Goal: Communication & Community: Participate in discussion

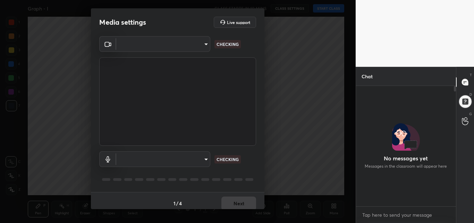
scroll to position [60, 98]
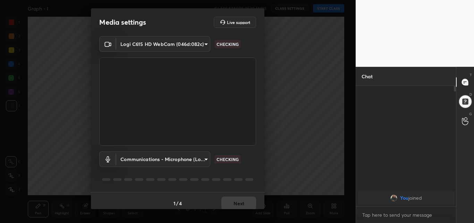
type input "47bbecfd00ed28e651f3c465948eb6a6093c51a89f77f5f354e1e68d24006bd9"
type input "communications"
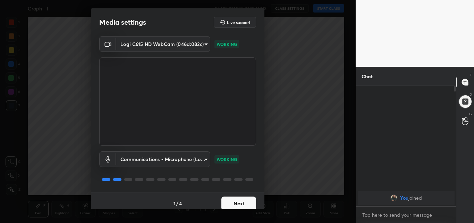
click at [233, 203] on button "Next" at bounding box center [239, 203] width 35 height 14
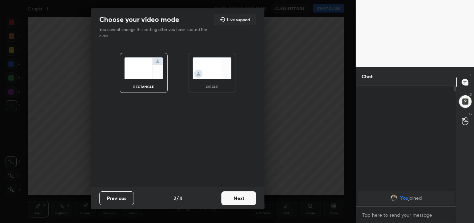
click at [218, 78] on img at bounding box center [212, 68] width 39 height 22
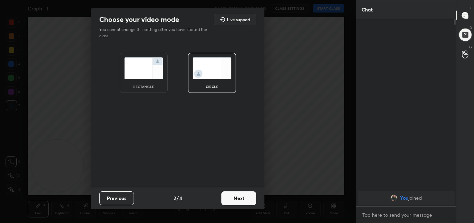
scroll to position [127, 98]
click at [242, 197] on button "Next" at bounding box center [239, 198] width 35 height 14
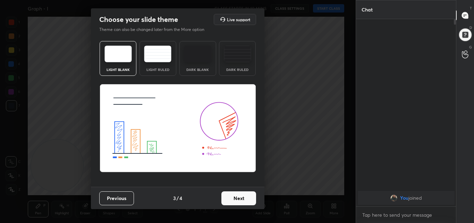
click at [242, 197] on button "Next" at bounding box center [239, 198] width 35 height 14
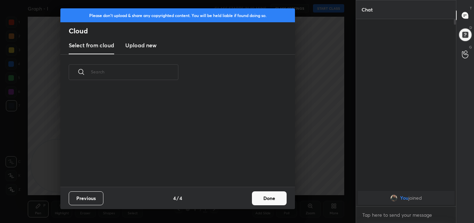
scroll to position [97, 223]
click at [147, 44] on h3 "Upload new" at bounding box center [140, 45] width 31 height 8
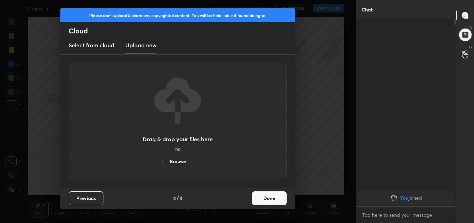
click at [181, 160] on label "Browse" at bounding box center [178, 161] width 31 height 11
click at [163, 160] on input "Browse" at bounding box center [163, 161] width 0 height 11
click at [179, 159] on label "Browse" at bounding box center [178, 161] width 31 height 11
click at [163, 159] on input "Browse" at bounding box center [163, 161] width 0 height 11
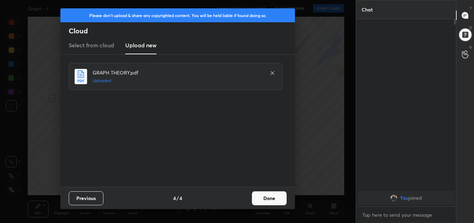
click at [267, 198] on button "Done" at bounding box center [269, 198] width 35 height 14
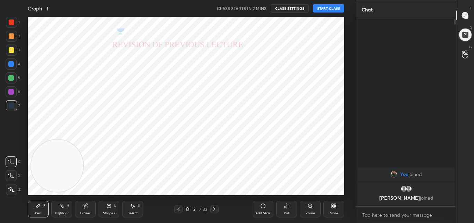
click at [122, 14] on div "Graph - I" at bounding box center [121, 8] width 187 height 17
click at [13, 188] on icon at bounding box center [11, 189] width 6 height 5
click at [90, 211] on div "Eraser" at bounding box center [85, 212] width 10 height 3
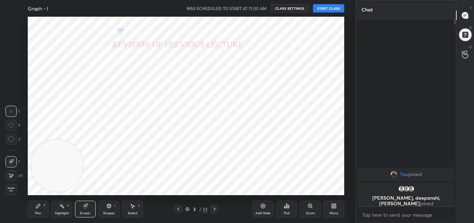
click at [331, 10] on button "START CLASS" at bounding box center [328, 8] width 31 height 8
click at [374, 213] on textarea at bounding box center [406, 214] width 89 height 11
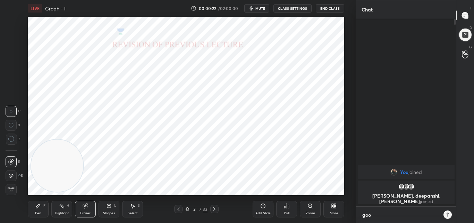
scroll to position [127, 98]
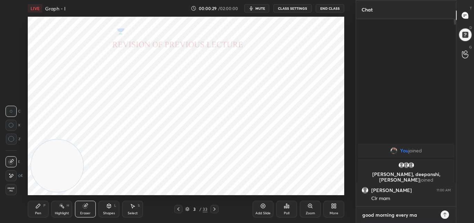
type textarea "good morning every mam"
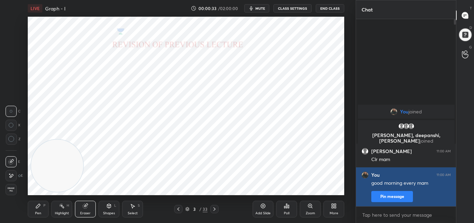
click at [393, 198] on button "Pin message" at bounding box center [393, 196] width 42 height 11
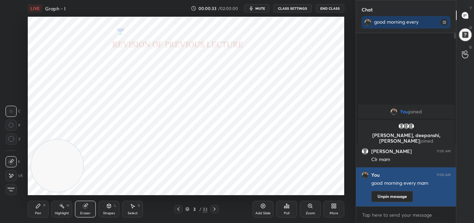
scroll to position [113, 98]
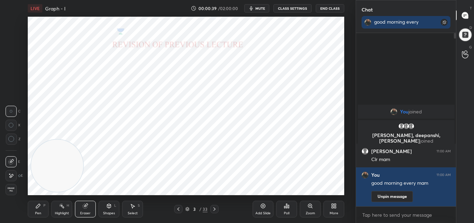
click at [83, 212] on div "Eraser" at bounding box center [85, 212] width 10 height 3
click at [41, 209] on div "Pen P" at bounding box center [38, 208] width 21 height 17
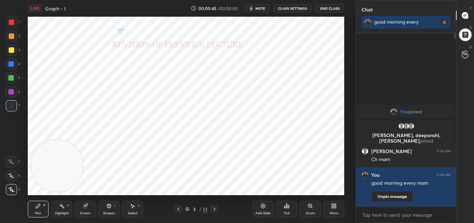
click at [15, 189] on div at bounding box center [11, 189] width 11 height 11
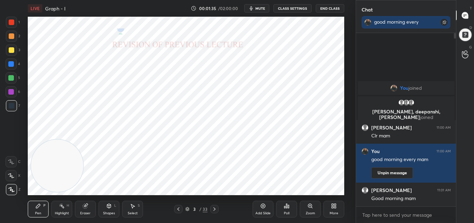
click at [40, 211] on div "Pen" at bounding box center [38, 212] width 6 height 3
click at [179, 209] on icon at bounding box center [179, 209] width 6 height 6
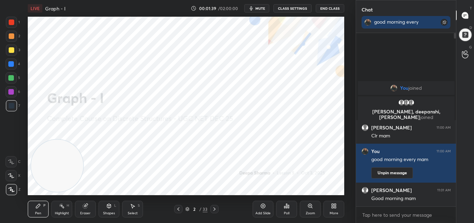
click at [179, 209] on icon at bounding box center [179, 209] width 6 height 6
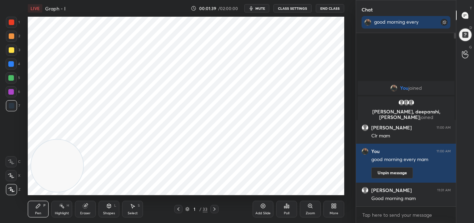
click at [215, 209] on icon at bounding box center [215, 208] width 2 height 3
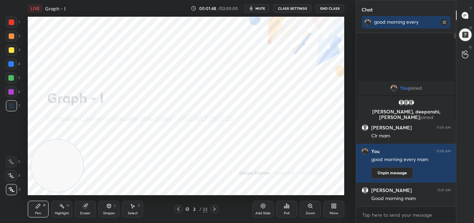
click at [402, 101] on img "grid" at bounding box center [401, 102] width 7 height 7
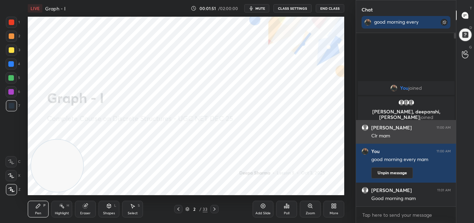
click at [390, 125] on div "[PERSON_NAME] 11:00 AM" at bounding box center [406, 127] width 89 height 7
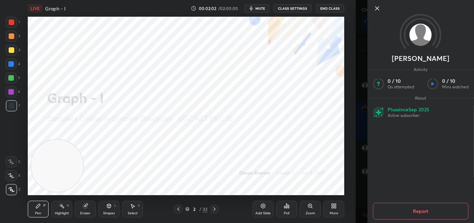
click at [379, 8] on icon at bounding box center [377, 8] width 8 height 8
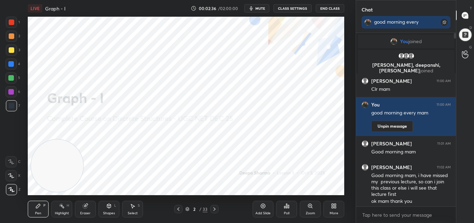
click at [40, 206] on icon at bounding box center [38, 206] width 6 height 6
click at [34, 209] on div "Pen P" at bounding box center [38, 208] width 21 height 17
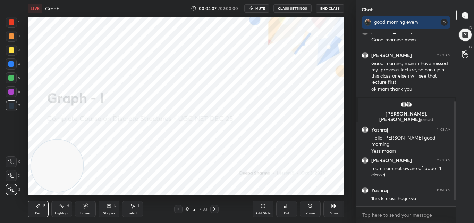
scroll to position [135, 0]
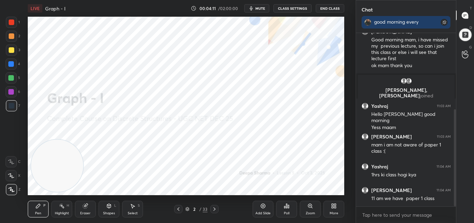
click at [263, 8] on span "mute" at bounding box center [261, 8] width 10 height 5
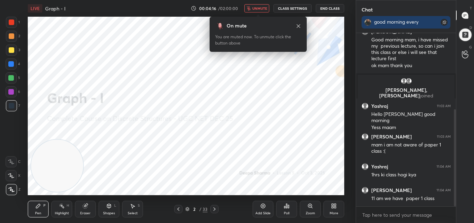
scroll to position [165, 0]
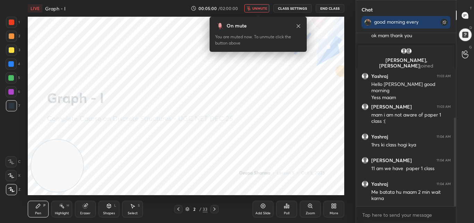
click at [298, 23] on icon at bounding box center [299, 26] width 6 height 6
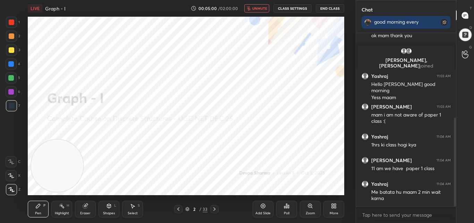
click at [254, 9] on span "unmute" at bounding box center [259, 8] width 15 height 5
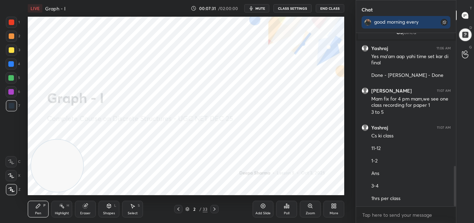
scroll to position [570, 0]
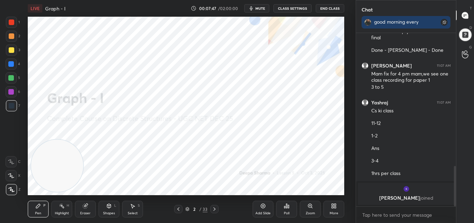
click at [215, 207] on icon at bounding box center [215, 209] width 6 height 6
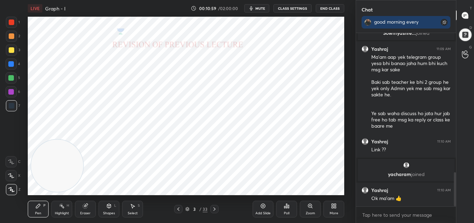
scroll to position [702, 0]
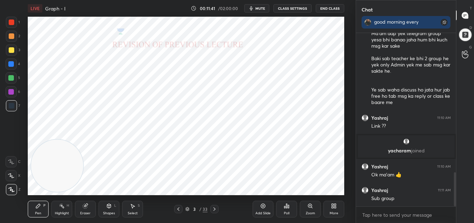
click at [217, 207] on div at bounding box center [214, 209] width 8 height 8
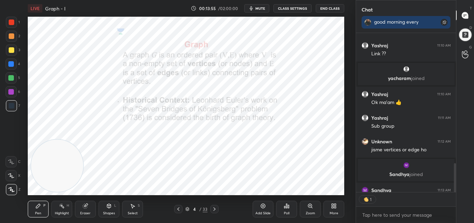
scroll to position [171, 98]
click at [215, 209] on icon at bounding box center [215, 209] width 6 height 6
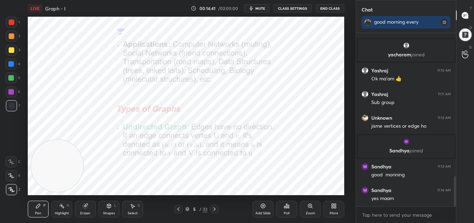
scroll to position [822, 0]
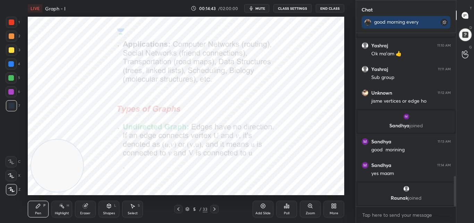
click at [11, 19] on div at bounding box center [11, 22] width 11 height 11
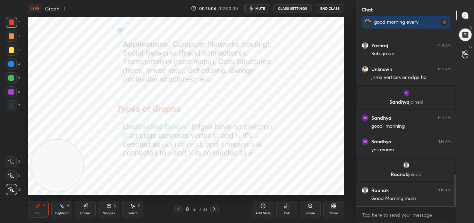
scroll to position [783, 0]
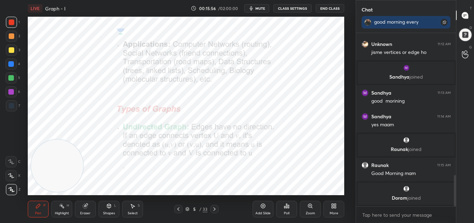
drag, startPoint x: 215, startPoint y: 207, endPoint x: 221, endPoint y: 205, distance: 6.6
click at [215, 207] on icon at bounding box center [215, 209] width 6 height 6
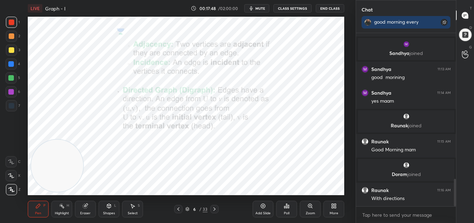
scroll to position [912, 0]
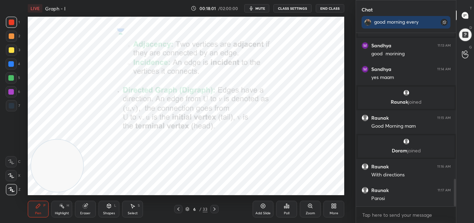
click at [86, 213] on div "Eraser" at bounding box center [85, 212] width 10 height 3
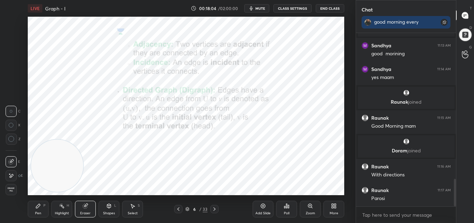
click at [44, 206] on div "P" at bounding box center [44, 205] width 2 height 3
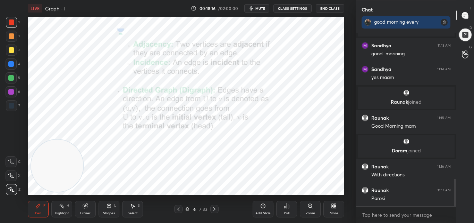
click at [91, 210] on div "Eraser" at bounding box center [85, 208] width 21 height 17
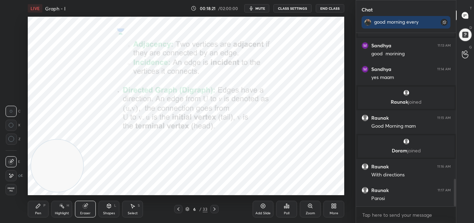
click at [41, 205] on div "Pen P" at bounding box center [38, 208] width 21 height 17
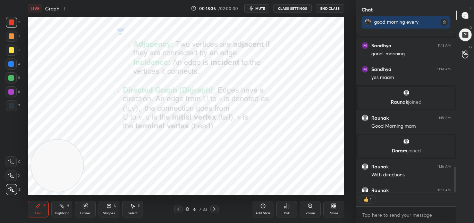
scroll to position [157, 98]
click at [213, 207] on icon at bounding box center [215, 209] width 6 height 6
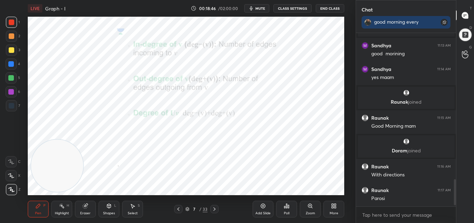
scroll to position [912, 0]
click at [213, 207] on icon at bounding box center [215, 209] width 6 height 6
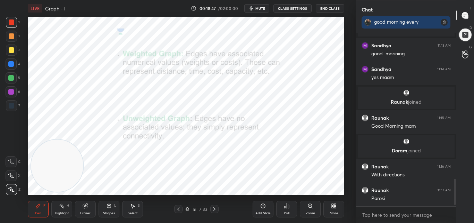
click at [208, 208] on div "8 / 33" at bounding box center [196, 209] width 44 height 8
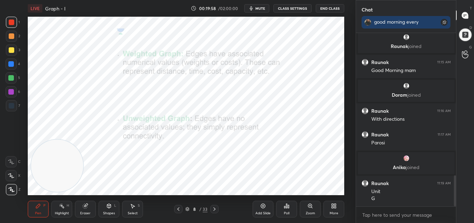
scroll to position [818, 0]
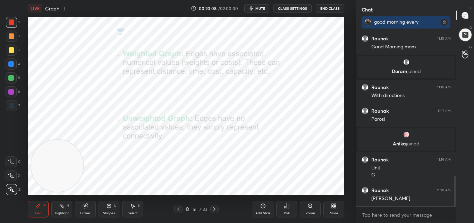
click at [215, 207] on icon at bounding box center [215, 209] width 6 height 6
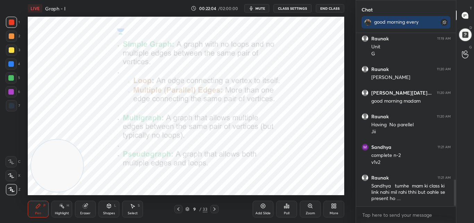
scroll to position [963, 0]
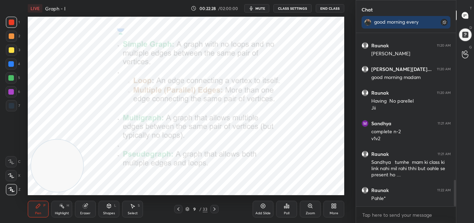
click at [263, 207] on icon at bounding box center [263, 206] width 5 height 5
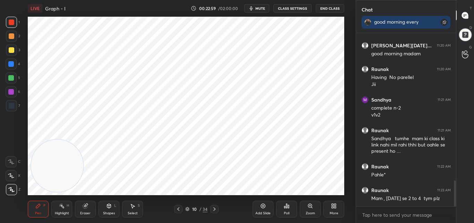
scroll to position [1010, 0]
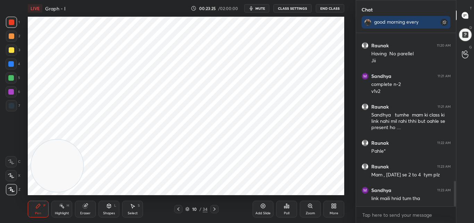
click at [87, 210] on div "Eraser" at bounding box center [85, 208] width 21 height 17
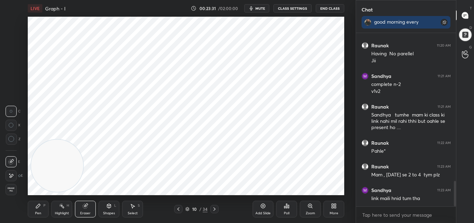
click at [38, 213] on div "Pen" at bounding box center [38, 212] width 6 height 3
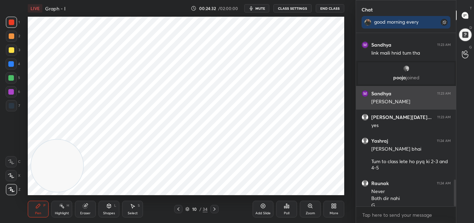
scroll to position [957, 0]
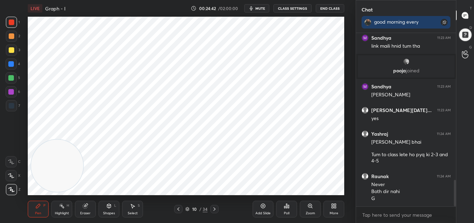
click at [214, 208] on icon at bounding box center [215, 209] width 6 height 6
click at [180, 209] on icon at bounding box center [179, 209] width 6 height 6
click at [179, 211] on icon at bounding box center [179, 209] width 6 height 6
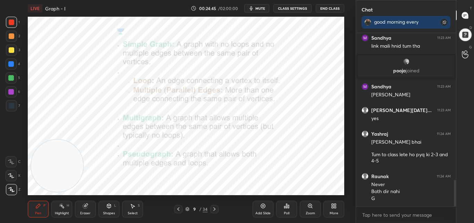
click at [213, 206] on div at bounding box center [214, 209] width 8 height 8
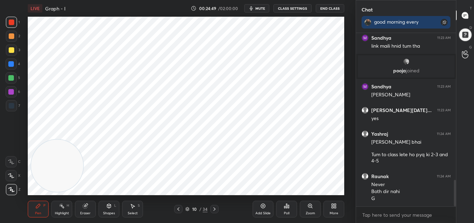
click at [178, 208] on icon at bounding box center [179, 209] width 6 height 6
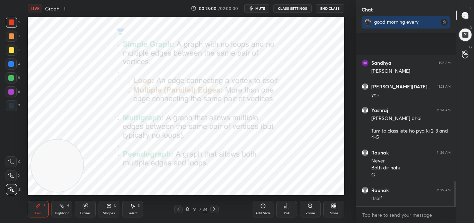
scroll to position [1029, 0]
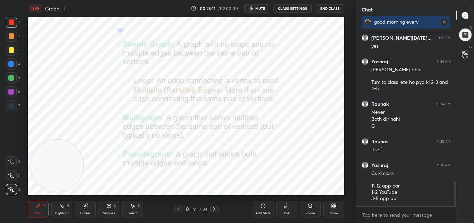
click at [214, 211] on icon at bounding box center [215, 209] width 6 height 6
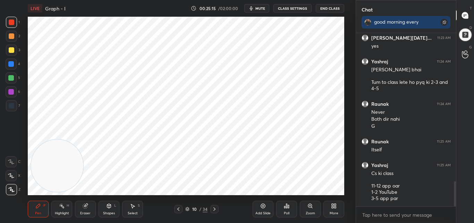
click at [214, 209] on icon at bounding box center [215, 209] width 6 height 6
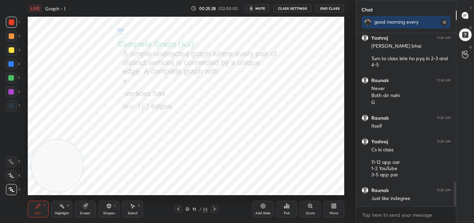
click at [180, 207] on icon at bounding box center [179, 209] width 6 height 6
click at [266, 209] on div "Add Slide" at bounding box center [263, 208] width 21 height 17
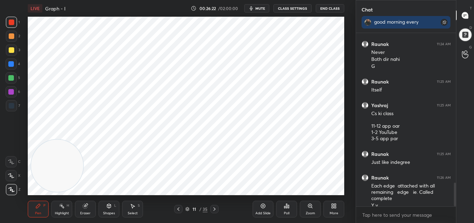
scroll to position [1095, 0]
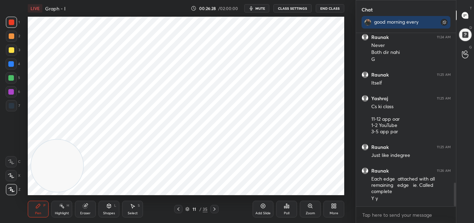
click at [217, 206] on div at bounding box center [214, 209] width 8 height 8
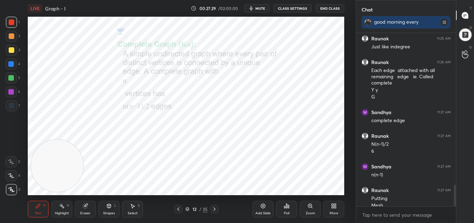
scroll to position [1211, 0]
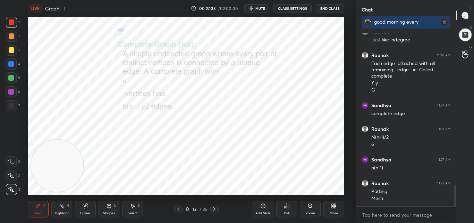
click at [86, 208] on div "Eraser" at bounding box center [85, 208] width 21 height 17
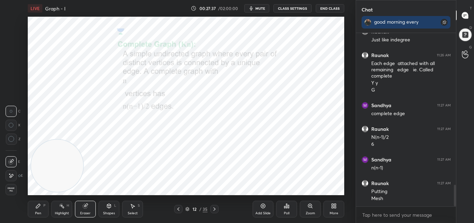
click at [35, 217] on div "Pen P Highlight H Eraser Shapes L Select S 12 / 35 Add Slide Poll Zoom More" at bounding box center [186, 209] width 317 height 28
click at [37, 211] on div "Pen" at bounding box center [38, 212] width 6 height 3
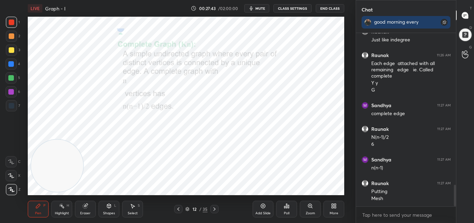
drag, startPoint x: 214, startPoint y: 207, endPoint x: 217, endPoint y: 201, distance: 6.4
click at [215, 206] on div at bounding box center [214, 209] width 8 height 8
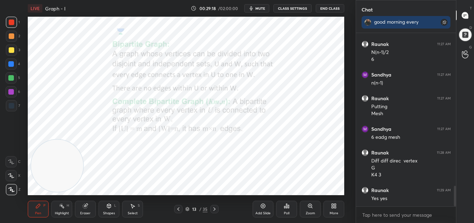
scroll to position [1319, 0]
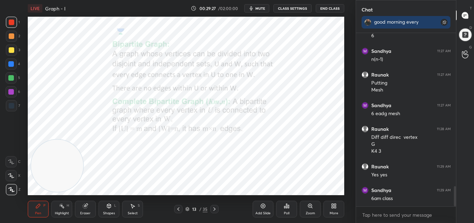
click at [256, 209] on div "Add Slide" at bounding box center [263, 208] width 21 height 17
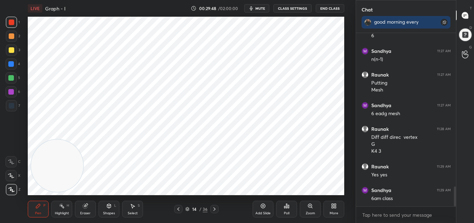
scroll to position [1343, 0]
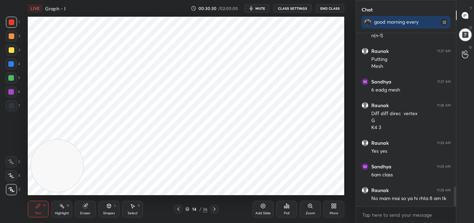
click at [179, 207] on icon at bounding box center [179, 209] width 6 height 6
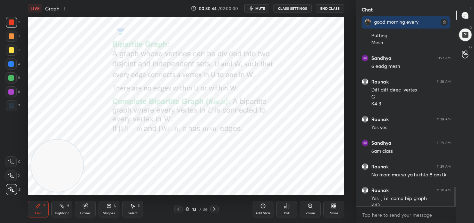
scroll to position [1373, 0]
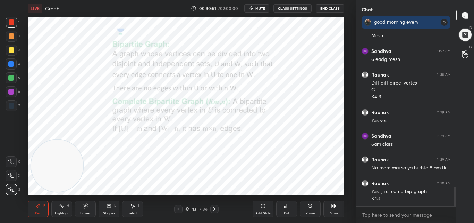
click at [215, 210] on icon at bounding box center [215, 209] width 6 height 6
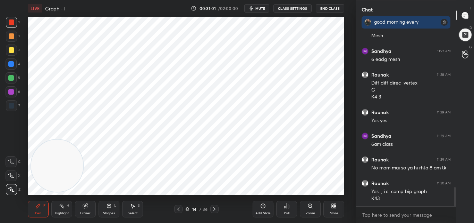
scroll to position [1397, 0]
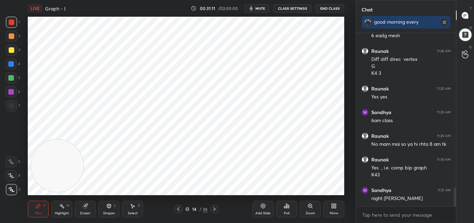
click at [214, 207] on icon at bounding box center [215, 209] width 6 height 6
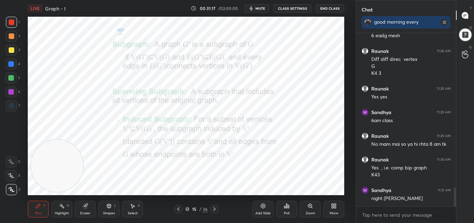
click at [179, 207] on icon at bounding box center [179, 209] width 6 height 6
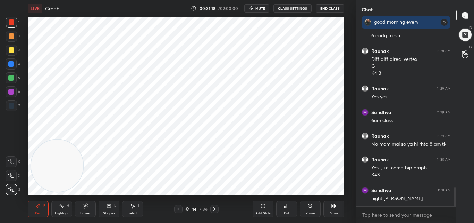
click at [177, 209] on icon at bounding box center [178, 208] width 2 height 3
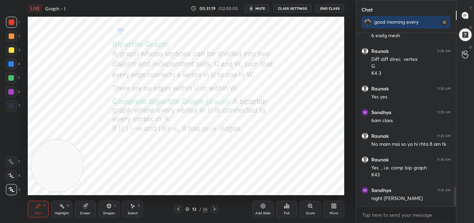
click at [180, 208] on icon at bounding box center [179, 209] width 6 height 6
click at [180, 207] on icon at bounding box center [179, 209] width 6 height 6
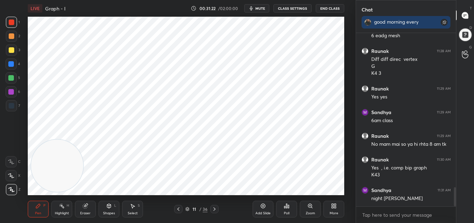
click at [180, 207] on icon at bounding box center [179, 209] width 6 height 6
click at [182, 207] on div at bounding box center [178, 209] width 8 height 8
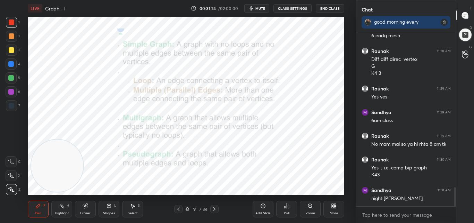
click at [214, 208] on icon at bounding box center [215, 209] width 6 height 6
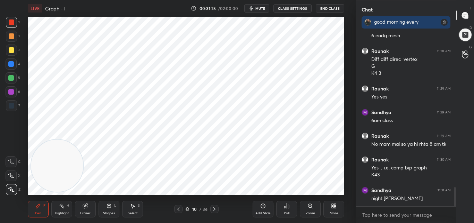
click at [215, 208] on icon at bounding box center [215, 208] width 2 height 3
click at [214, 208] on icon at bounding box center [215, 209] width 6 height 6
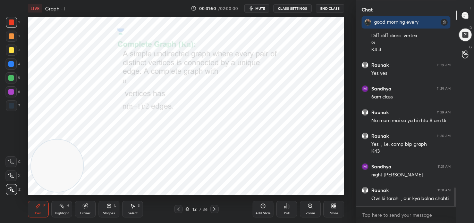
click at [215, 208] on icon at bounding box center [215, 209] width 6 height 6
click at [215, 207] on icon at bounding box center [215, 209] width 6 height 6
click at [214, 209] on icon at bounding box center [215, 209] width 6 height 6
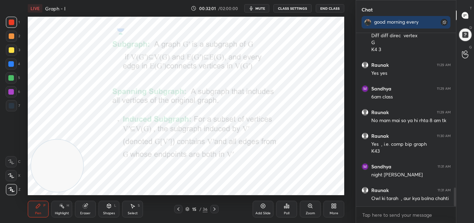
click at [179, 207] on icon at bounding box center [179, 209] width 6 height 6
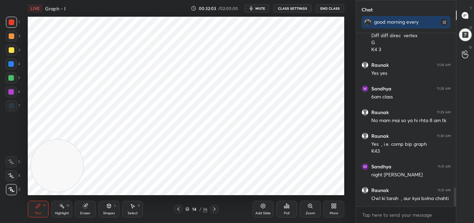
click at [259, 206] on div "Add Slide" at bounding box center [263, 208] width 21 height 17
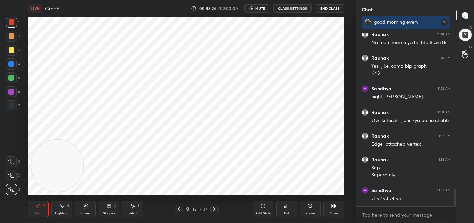
scroll to position [1522, 0]
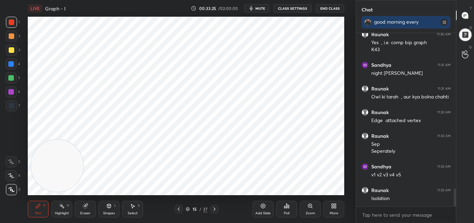
click at [263, 206] on icon at bounding box center [263, 206] width 6 height 6
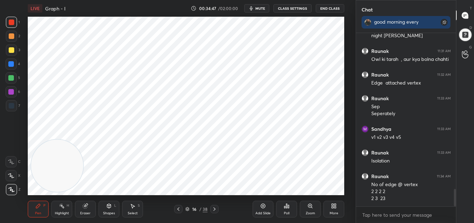
scroll to position [1584, 0]
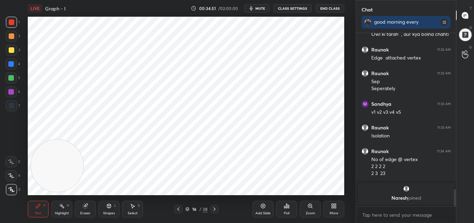
click at [267, 204] on div "Add Slide" at bounding box center [263, 208] width 21 height 17
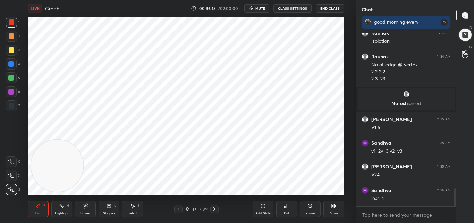
scroll to position [1493, 0]
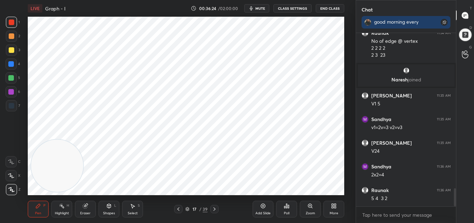
click at [260, 206] on div "Add Slide" at bounding box center [263, 208] width 21 height 17
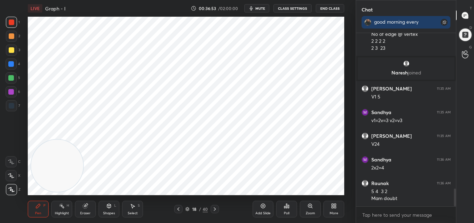
scroll to position [1524, 0]
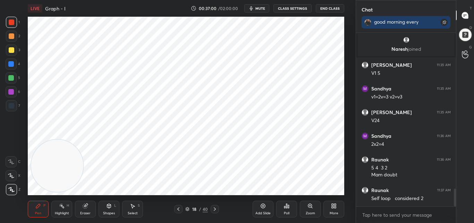
click at [177, 209] on icon at bounding box center [178, 208] width 2 height 3
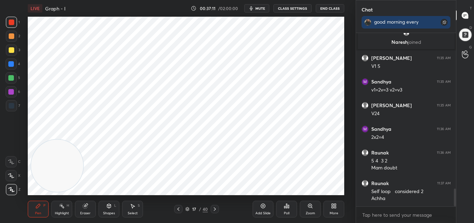
click at [216, 208] on icon at bounding box center [215, 209] width 6 height 6
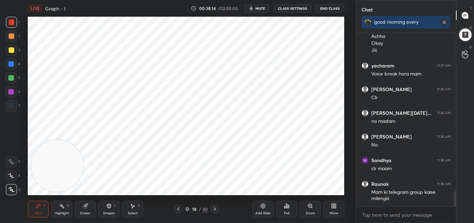
scroll to position [1716, 0]
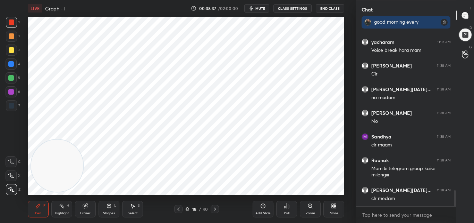
click at [86, 209] on div "Eraser" at bounding box center [85, 208] width 21 height 17
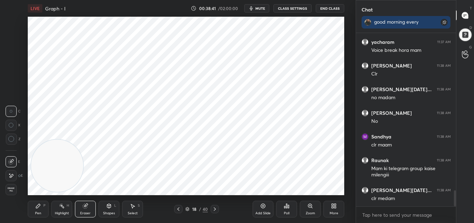
click at [33, 208] on div "Pen P" at bounding box center [38, 208] width 21 height 17
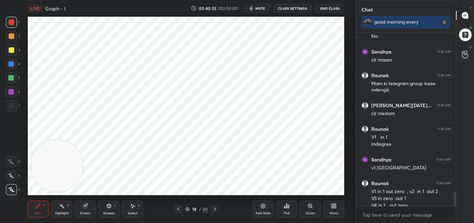
scroll to position [1808, 0]
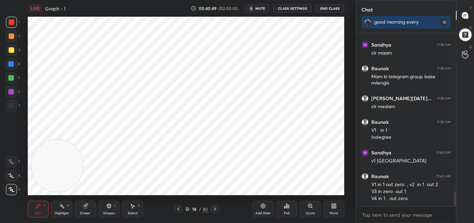
drag, startPoint x: 89, startPoint y: 210, endPoint x: 94, endPoint y: 209, distance: 5.3
click at [90, 210] on div "Eraser" at bounding box center [85, 208] width 21 height 17
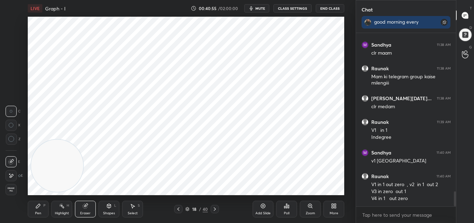
click at [45, 205] on div "P" at bounding box center [44, 205] width 2 height 3
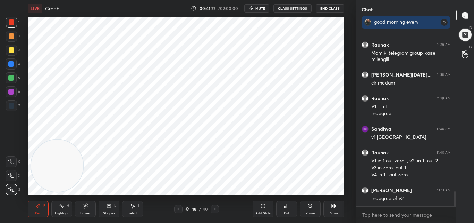
scroll to position [1855, 0]
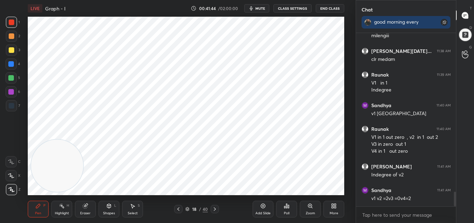
click at [213, 209] on icon at bounding box center [215, 209] width 6 height 6
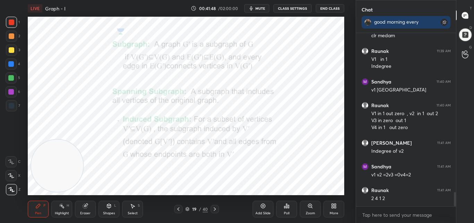
scroll to position [1903, 0]
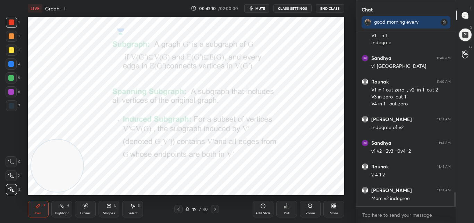
click at [176, 210] on icon at bounding box center [179, 209] width 6 height 6
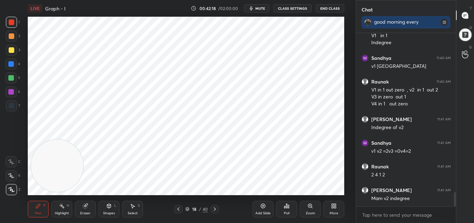
click at [86, 212] on div "Eraser" at bounding box center [85, 212] width 10 height 3
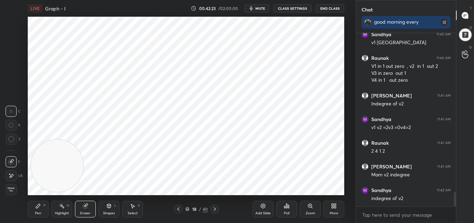
scroll to position [1950, 0]
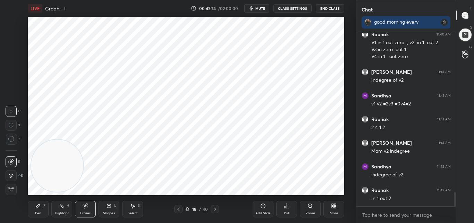
click at [36, 208] on div "Pen P" at bounding box center [38, 208] width 21 height 17
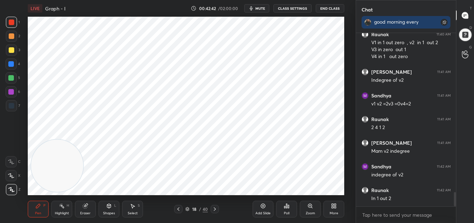
drag, startPoint x: 90, startPoint y: 208, endPoint x: 100, endPoint y: 213, distance: 11.0
click at [90, 208] on div "Eraser" at bounding box center [85, 208] width 21 height 17
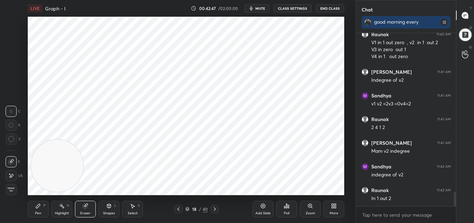
drag, startPoint x: 42, startPoint y: 215, endPoint x: 66, endPoint y: 200, distance: 28.2
click at [43, 215] on div "Pen P" at bounding box center [38, 208] width 21 height 17
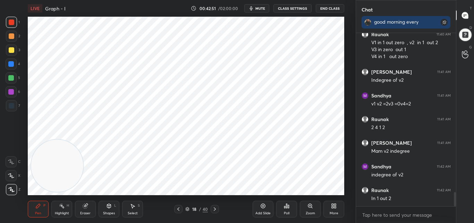
click at [86, 208] on div "Eraser" at bounding box center [85, 208] width 21 height 17
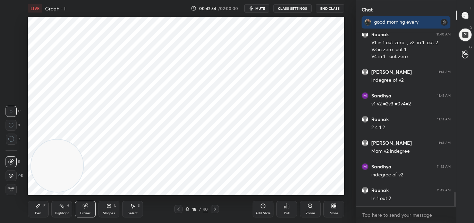
drag, startPoint x: 30, startPoint y: 210, endPoint x: 34, endPoint y: 210, distance: 3.5
click at [31, 210] on div "Pen P" at bounding box center [38, 208] width 21 height 17
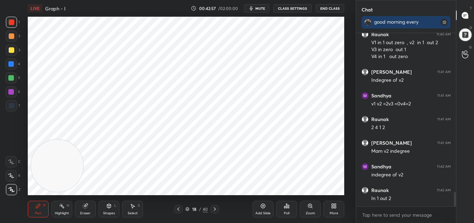
scroll to position [1973, 0]
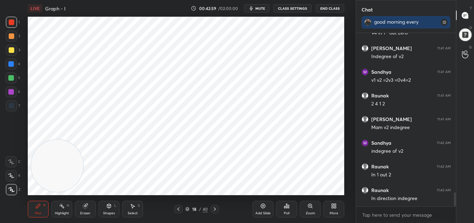
click at [215, 208] on icon at bounding box center [215, 209] width 6 height 6
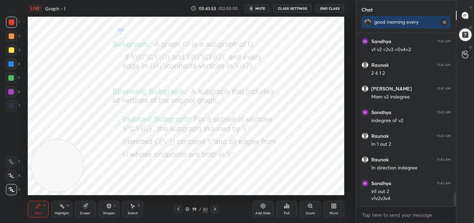
scroll to position [2028, 0]
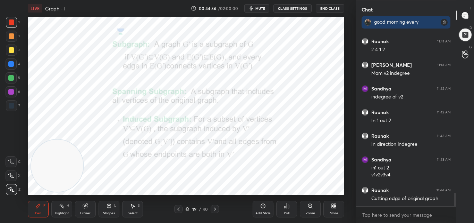
click at [215, 207] on icon at bounding box center [215, 209] width 6 height 6
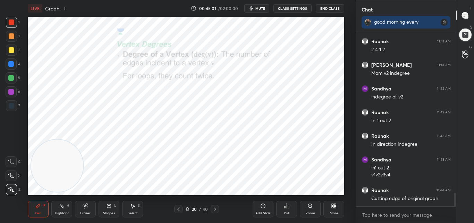
click at [215, 207] on icon at bounding box center [215, 209] width 6 height 6
click at [179, 207] on icon at bounding box center [179, 209] width 6 height 6
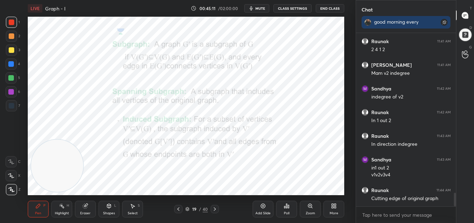
click at [214, 208] on icon at bounding box center [215, 209] width 6 height 6
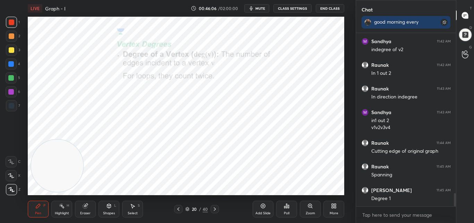
scroll to position [2098, 0]
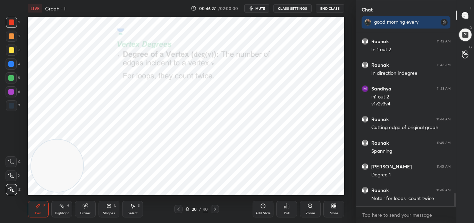
click at [217, 209] on icon at bounding box center [215, 209] width 6 height 6
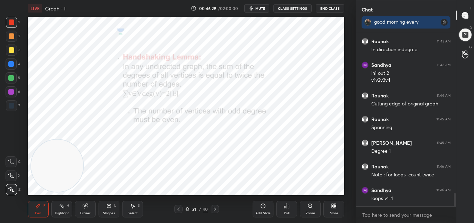
click at [177, 207] on icon at bounding box center [179, 209] width 6 height 6
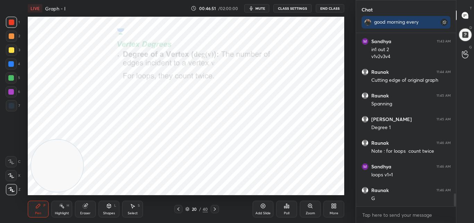
scroll to position [2171, 0]
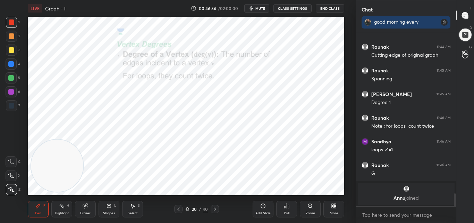
click at [214, 207] on icon at bounding box center [215, 209] width 6 height 6
click at [215, 206] on icon at bounding box center [215, 209] width 6 height 6
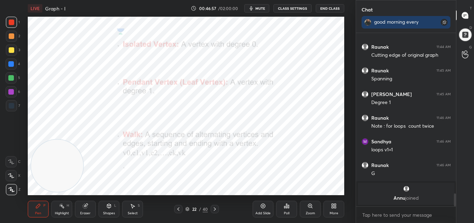
click at [214, 207] on icon at bounding box center [215, 209] width 6 height 6
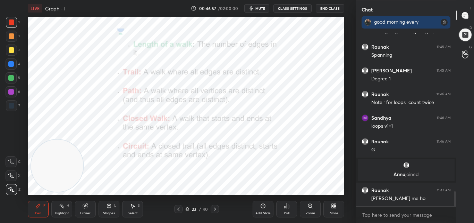
scroll to position [1852, 0]
click at [178, 208] on icon at bounding box center [178, 208] width 2 height 3
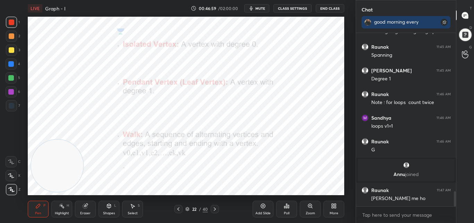
click at [179, 210] on icon at bounding box center [179, 209] width 6 height 6
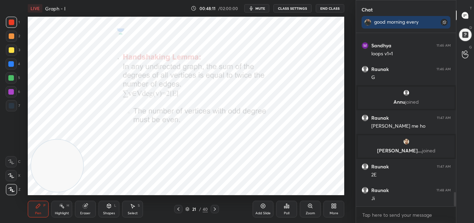
scroll to position [1929, 0]
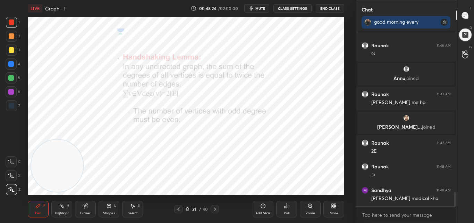
click at [262, 205] on icon at bounding box center [263, 206] width 6 height 6
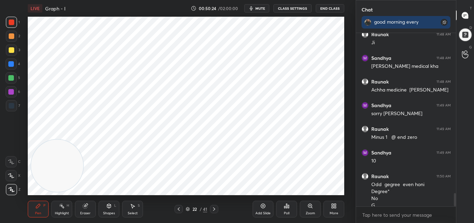
scroll to position [2068, 0]
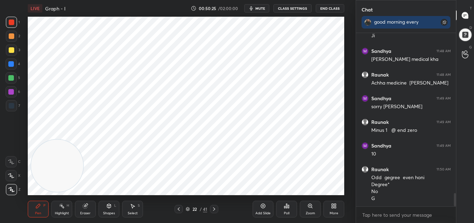
click at [215, 206] on icon at bounding box center [215, 209] width 6 height 6
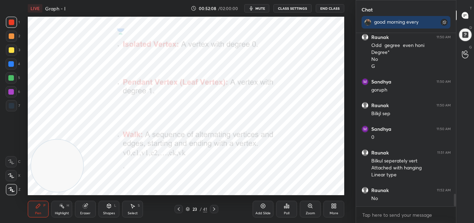
scroll to position [2207, 0]
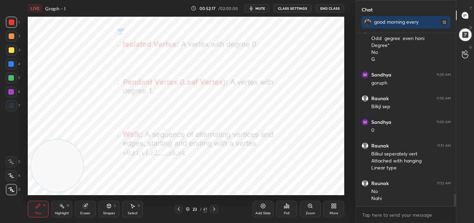
drag, startPoint x: 85, startPoint y: 213, endPoint x: 103, endPoint y: 208, distance: 18.0
click at [86, 214] on div "Eraser" at bounding box center [85, 212] width 10 height 3
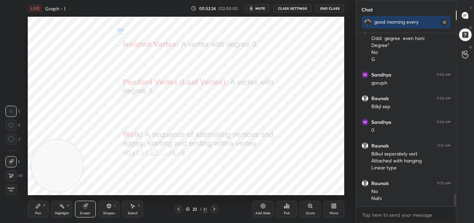
click at [33, 213] on div "Pen P" at bounding box center [38, 208] width 21 height 17
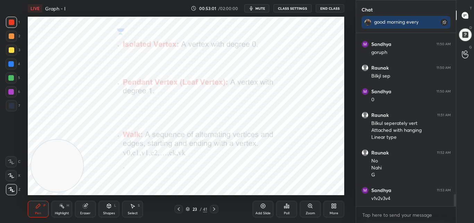
scroll to position [2261, 0]
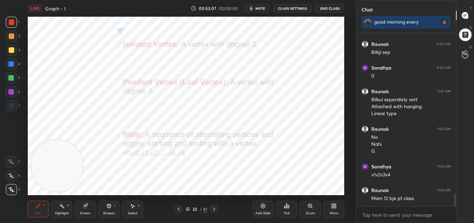
click at [214, 206] on icon at bounding box center [215, 209] width 6 height 6
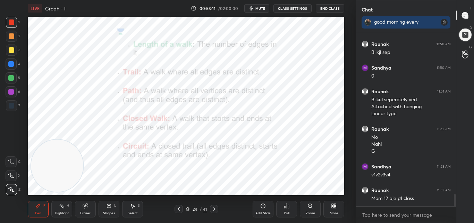
click at [177, 209] on icon at bounding box center [179, 209] width 6 height 6
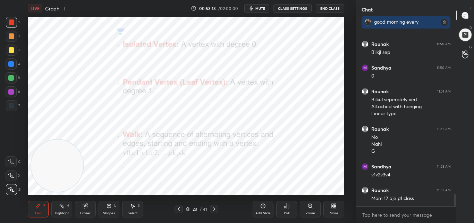
click at [214, 209] on icon at bounding box center [215, 209] width 6 height 6
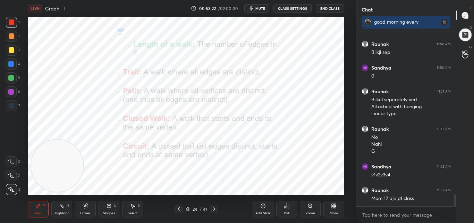
scroll to position [2268, 0]
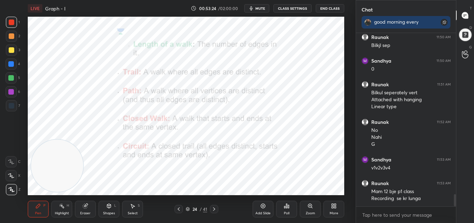
click at [177, 208] on icon at bounding box center [179, 209] width 6 height 6
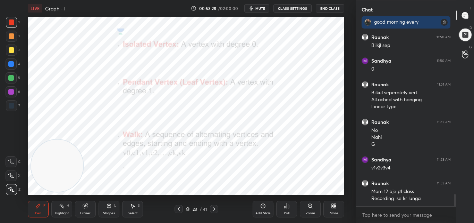
click at [176, 207] on div at bounding box center [179, 209] width 8 height 8
click at [215, 209] on icon at bounding box center [215, 209] width 6 height 6
click at [214, 209] on icon at bounding box center [215, 209] width 6 height 6
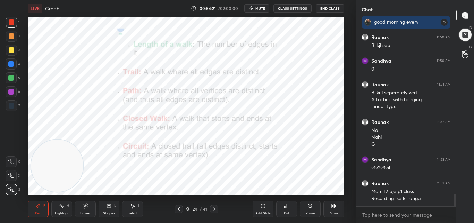
click at [91, 210] on div "Eraser" at bounding box center [85, 208] width 21 height 17
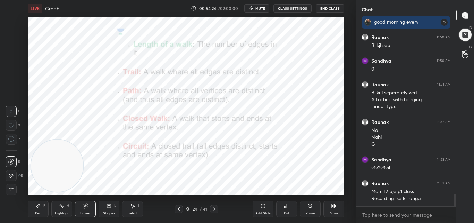
click at [42, 209] on div "Pen P" at bounding box center [38, 208] width 21 height 17
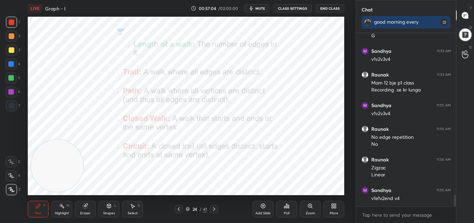
scroll to position [2400, 0]
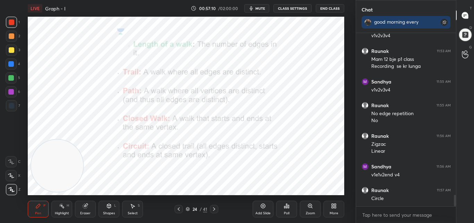
click at [216, 206] on icon at bounding box center [215, 209] width 6 height 6
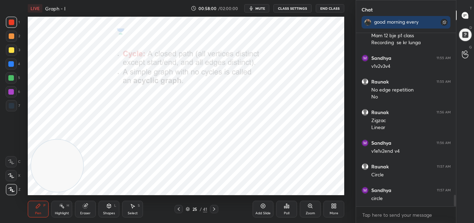
scroll to position [2447, 0]
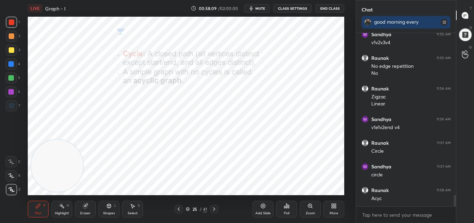
click at [216, 207] on icon at bounding box center [215, 209] width 6 height 6
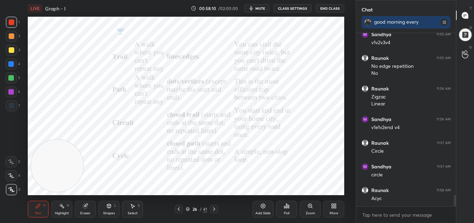
click at [180, 208] on icon at bounding box center [179, 209] width 6 height 6
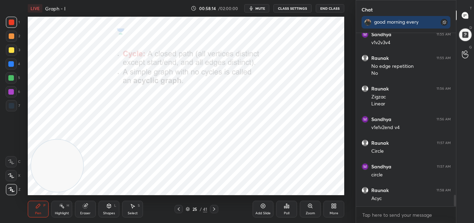
click at [217, 206] on div at bounding box center [214, 209] width 8 height 8
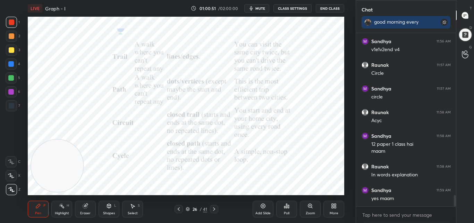
scroll to position [2549, 0]
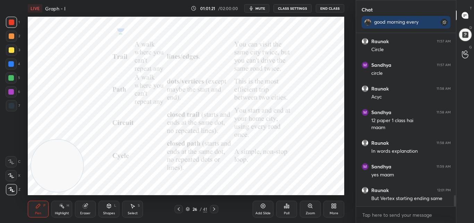
click at [216, 208] on icon at bounding box center [215, 209] width 6 height 6
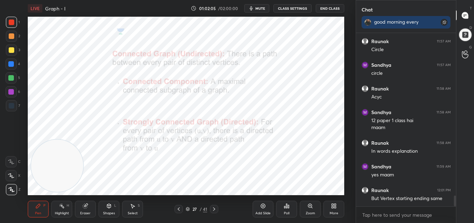
scroll to position [2572, 0]
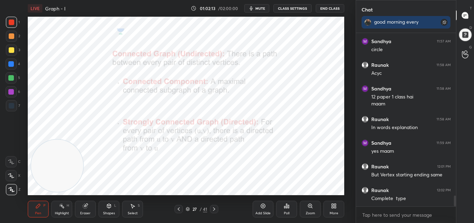
click at [215, 207] on icon at bounding box center [215, 209] width 6 height 6
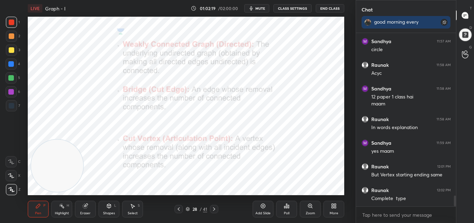
scroll to position [2579, 0]
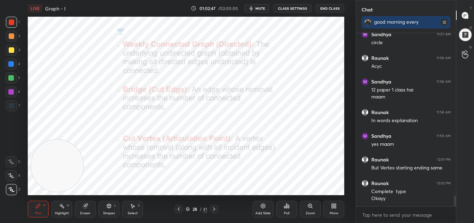
click at [91, 210] on div "Eraser" at bounding box center [85, 208] width 21 height 17
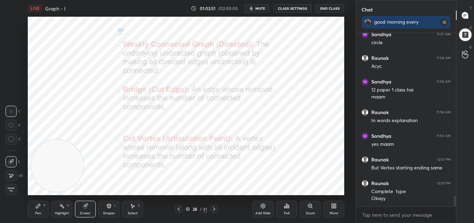
click at [41, 213] on div "Pen" at bounding box center [38, 212] width 6 height 3
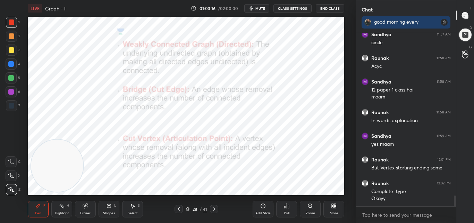
scroll to position [2603, 0]
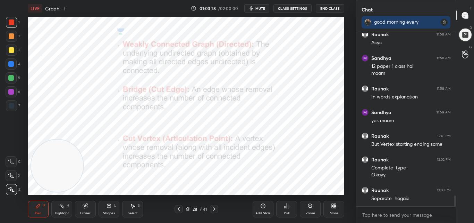
click at [101, 14] on div "LIVE Graph - I" at bounding box center [108, 8] width 160 height 17
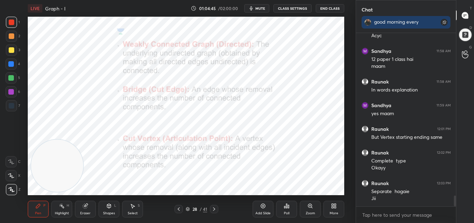
click at [89, 209] on div "Eraser" at bounding box center [85, 208] width 21 height 17
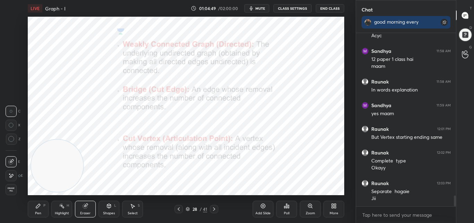
click at [38, 213] on div "Pen" at bounding box center [38, 212] width 6 height 3
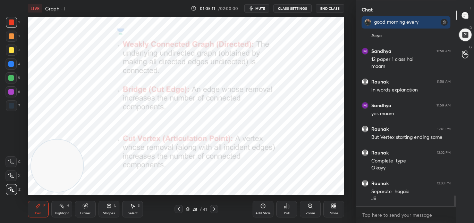
click at [213, 207] on icon at bounding box center [215, 209] width 6 height 6
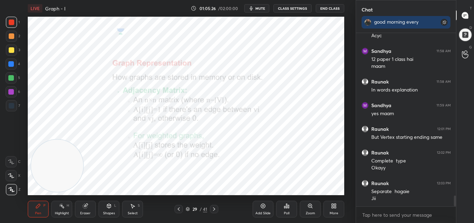
click at [215, 210] on icon at bounding box center [215, 209] width 6 height 6
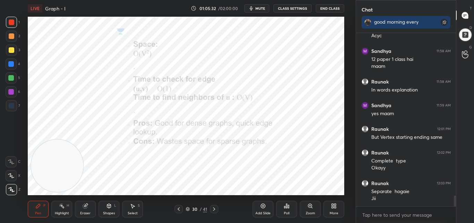
scroll to position [2633, 0]
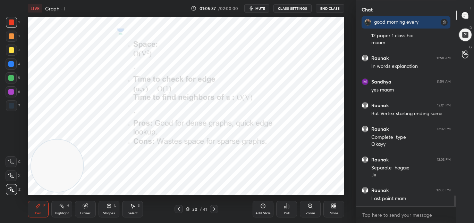
click at [214, 206] on icon at bounding box center [215, 209] width 6 height 6
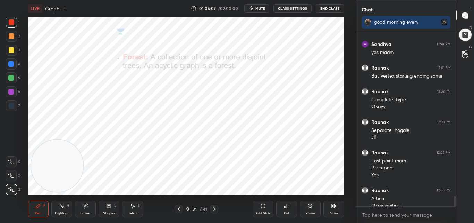
scroll to position [2678, 0]
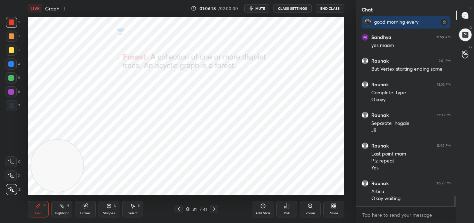
click at [178, 208] on icon at bounding box center [179, 209] width 6 height 6
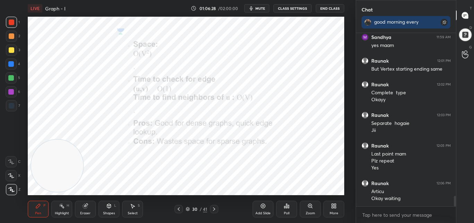
click at [179, 210] on icon at bounding box center [179, 209] width 6 height 6
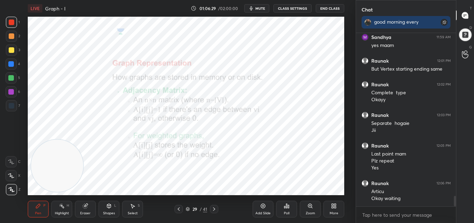
click at [179, 211] on icon at bounding box center [179, 209] width 6 height 6
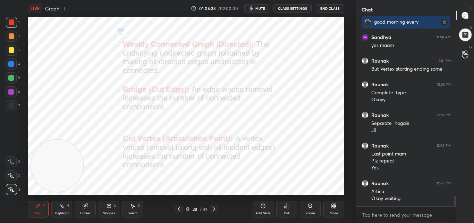
click at [261, 206] on icon at bounding box center [263, 206] width 6 height 6
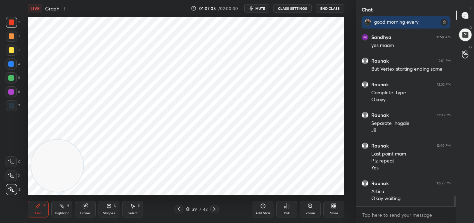
click at [90, 207] on div "Eraser" at bounding box center [85, 208] width 21 height 17
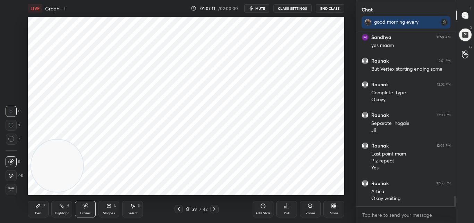
click at [41, 212] on div "Pen" at bounding box center [38, 212] width 6 height 3
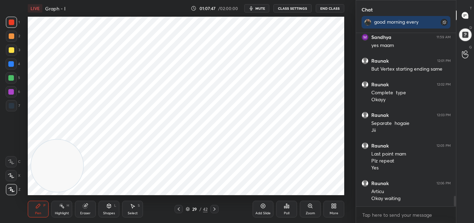
scroll to position [2701, 0]
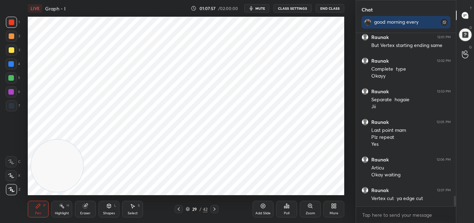
click at [179, 209] on icon at bounding box center [179, 209] width 6 height 6
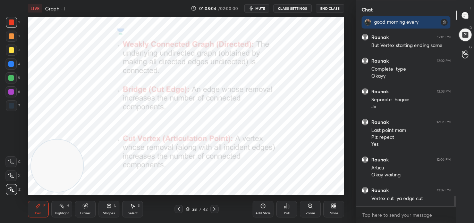
scroll to position [2725, 0]
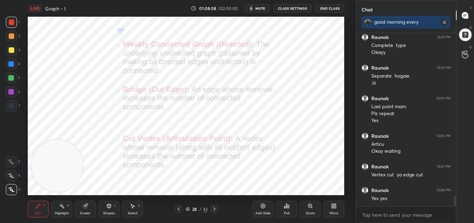
click at [214, 204] on div "Pen P Highlight H Eraser Shapes L Select S 28 / 42 Add Slide Poll Zoom More" at bounding box center [186, 209] width 317 height 28
click at [218, 209] on div at bounding box center [214, 209] width 8 height 8
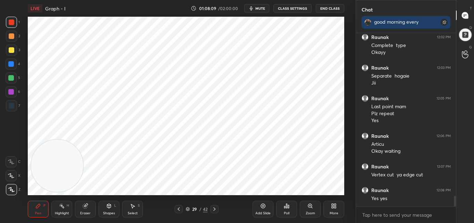
click at [214, 208] on icon at bounding box center [215, 209] width 6 height 6
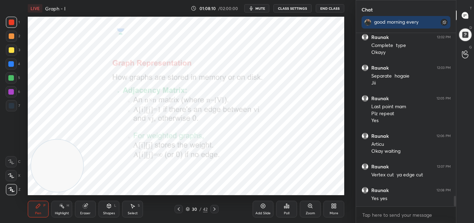
drag, startPoint x: 181, startPoint y: 206, endPoint x: 189, endPoint y: 209, distance: 8.8
click at [181, 207] on icon at bounding box center [179, 209] width 6 height 6
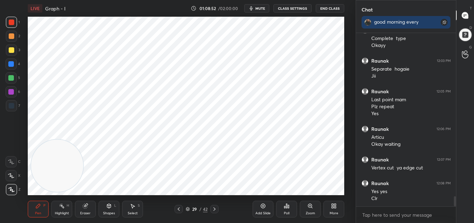
scroll to position [2756, 0]
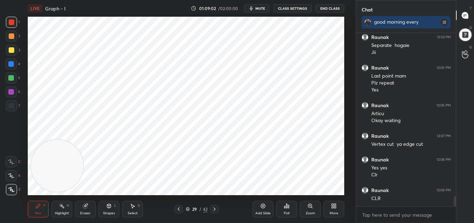
click at [214, 207] on icon at bounding box center [215, 209] width 6 height 6
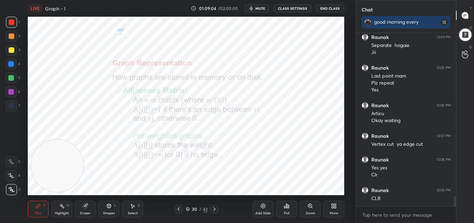
click at [214, 210] on icon at bounding box center [215, 209] width 6 height 6
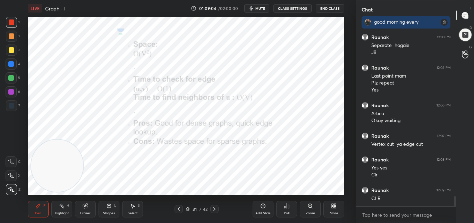
click at [215, 210] on icon at bounding box center [215, 209] width 6 height 6
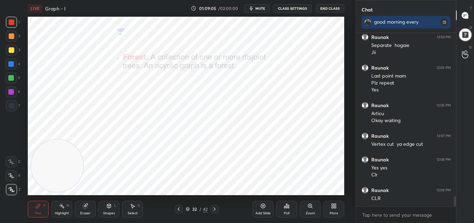
click at [214, 208] on icon at bounding box center [215, 209] width 6 height 6
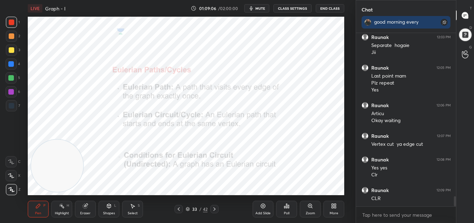
click at [180, 207] on icon at bounding box center [179, 209] width 6 height 6
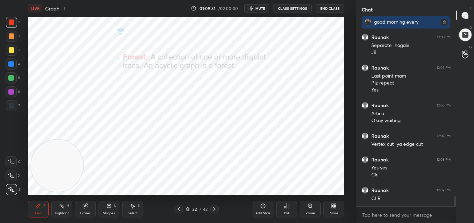
click at [182, 213] on div "Pen P Highlight H Eraser Shapes L Select S 32 / 42 Add Slide Poll Zoom More" at bounding box center [186, 209] width 317 height 28
click at [89, 210] on div "Eraser" at bounding box center [85, 208] width 21 height 17
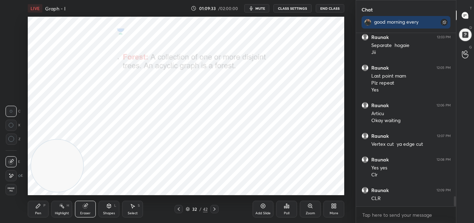
click at [34, 203] on div "Pen P" at bounding box center [38, 208] width 21 height 17
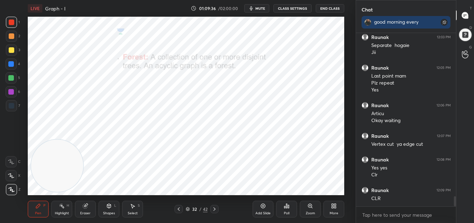
drag, startPoint x: 86, startPoint y: 209, endPoint x: 117, endPoint y: 197, distance: 33.4
click at [86, 208] on div "Eraser" at bounding box center [85, 208] width 21 height 17
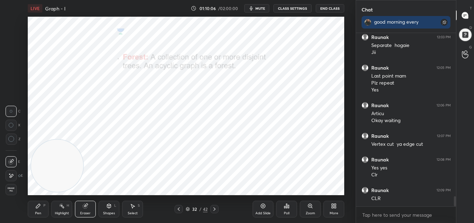
click at [35, 209] on div "Pen P" at bounding box center [38, 208] width 21 height 17
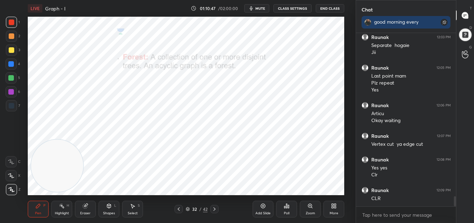
click at [216, 209] on icon at bounding box center [215, 209] width 6 height 6
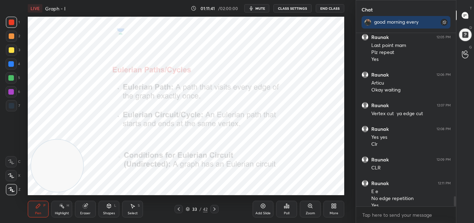
scroll to position [2793, 0]
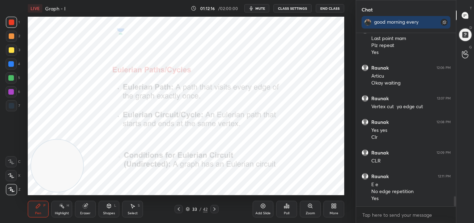
click at [216, 207] on icon at bounding box center [215, 209] width 6 height 6
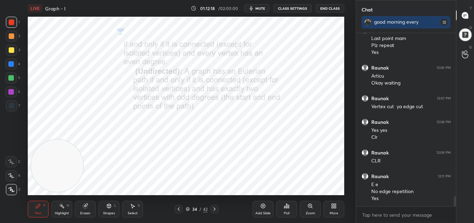
click at [179, 208] on icon at bounding box center [179, 208] width 2 height 3
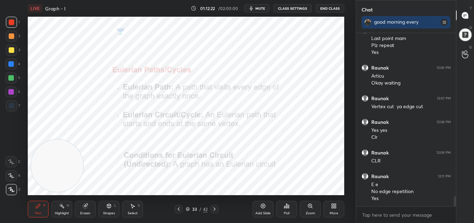
click at [214, 207] on icon at bounding box center [215, 209] width 6 height 6
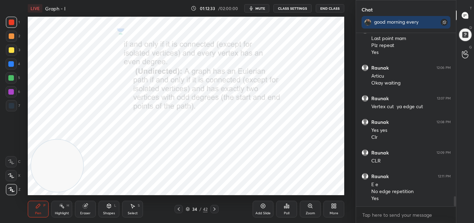
click at [178, 208] on icon at bounding box center [179, 209] width 6 height 6
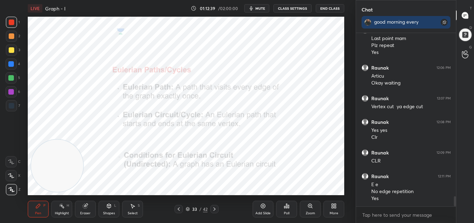
click at [217, 207] on icon at bounding box center [215, 209] width 6 height 6
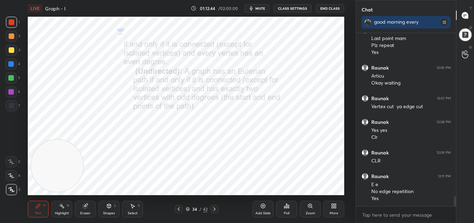
scroll to position [2817, 0]
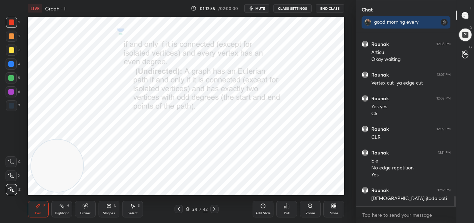
click at [178, 209] on icon at bounding box center [179, 208] width 2 height 3
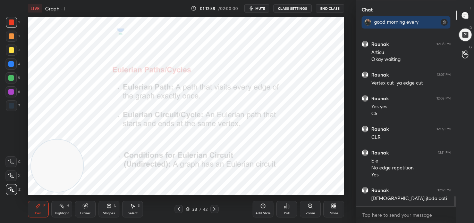
click at [215, 209] on icon at bounding box center [215, 209] width 6 height 6
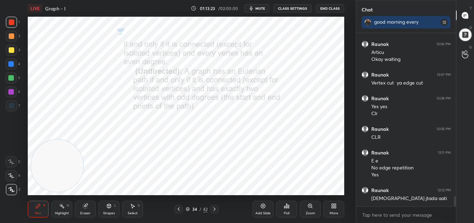
scroll to position [2840, 0]
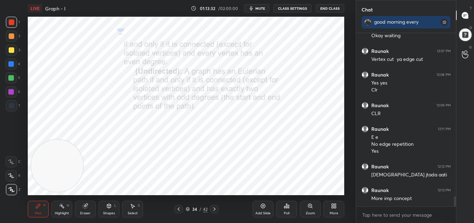
click at [178, 212] on div at bounding box center [179, 209] width 8 height 8
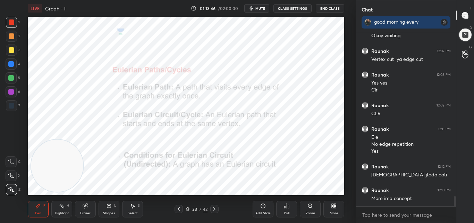
click at [13, 77] on div at bounding box center [11, 78] width 6 height 6
click at [214, 208] on icon at bounding box center [215, 209] width 6 height 6
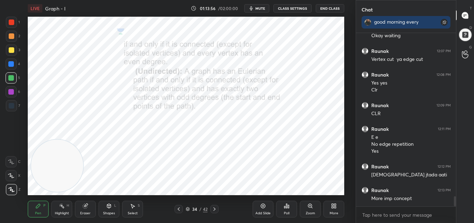
scroll to position [2864, 0]
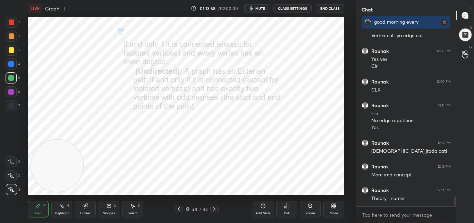
click at [35, 207] on icon at bounding box center [38, 206] width 6 height 6
click at [11, 25] on div at bounding box center [11, 22] width 11 height 11
drag, startPoint x: 181, startPoint y: 215, endPoint x: 180, endPoint y: 219, distance: 3.9
click at [180, 218] on div "Pen P Highlight H Eraser Shapes L Select S 34 / 42 Add Slide Poll Zoom More" at bounding box center [186, 209] width 317 height 28
click at [180, 209] on icon at bounding box center [179, 209] width 6 height 6
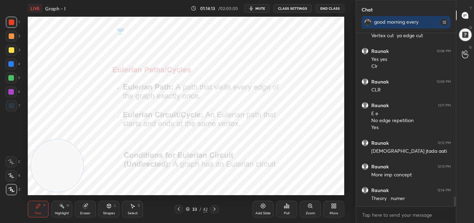
click at [214, 207] on icon at bounding box center [215, 209] width 6 height 6
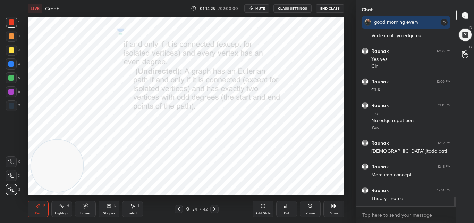
click at [217, 208] on icon at bounding box center [215, 209] width 6 height 6
click at [214, 209] on icon at bounding box center [215, 209] width 6 height 6
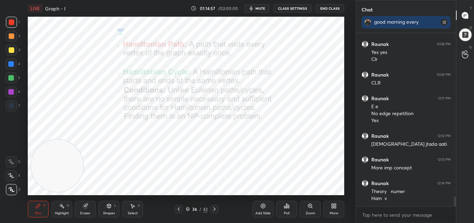
scroll to position [2895, 0]
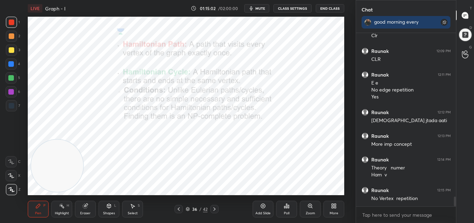
click at [265, 210] on div "Add Slide" at bounding box center [263, 208] width 21 height 17
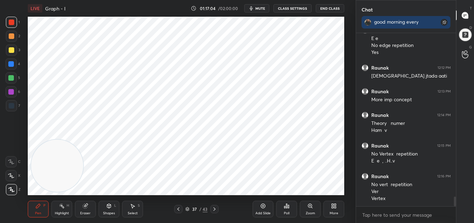
scroll to position [2963, 0]
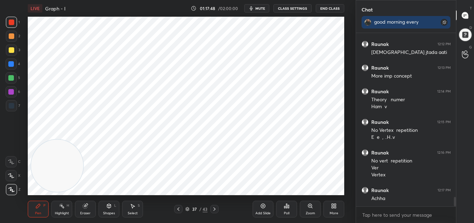
click at [263, 206] on icon at bounding box center [263, 206] width 6 height 6
drag, startPoint x: 86, startPoint y: 208, endPoint x: 90, endPoint y: 205, distance: 5.4
click at [87, 208] on icon at bounding box center [86, 206] width 6 height 6
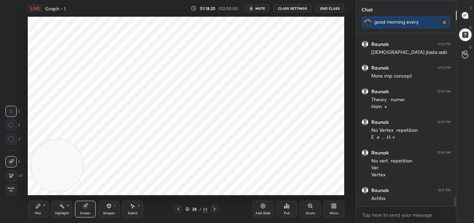
click at [40, 213] on div "Pen" at bounding box center [38, 212] width 6 height 3
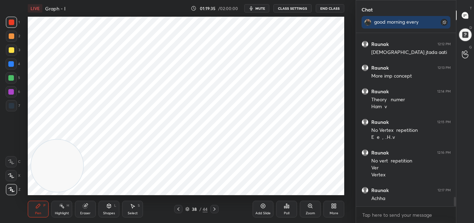
click at [11, 52] on div at bounding box center [12, 50] width 6 height 6
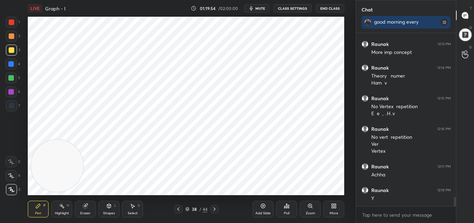
click at [82, 206] on div "Eraser" at bounding box center [85, 208] width 21 height 17
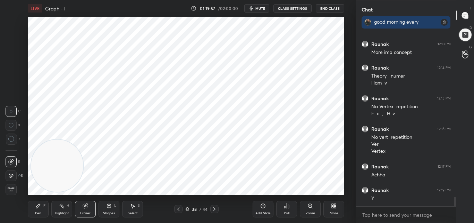
drag, startPoint x: 38, startPoint y: 212, endPoint x: 62, endPoint y: 197, distance: 28.4
click at [38, 211] on div "Pen" at bounding box center [38, 212] width 6 height 3
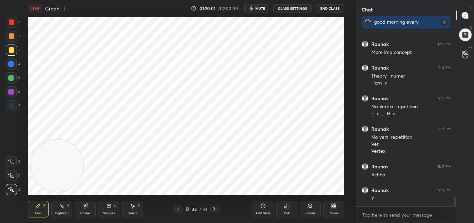
drag, startPoint x: 12, startPoint y: 18, endPoint x: 25, endPoint y: 34, distance: 20.0
click at [12, 19] on div at bounding box center [11, 22] width 11 height 11
click at [11, 50] on div at bounding box center [12, 50] width 6 height 6
click at [13, 22] on div at bounding box center [12, 22] width 6 height 6
click at [85, 206] on icon at bounding box center [85, 206] width 5 height 5
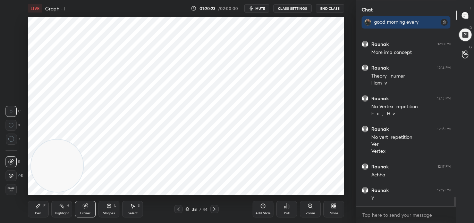
click at [37, 209] on div "Pen P" at bounding box center [38, 208] width 21 height 17
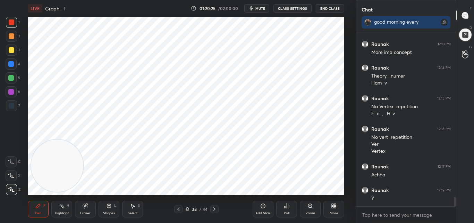
click at [11, 23] on div at bounding box center [12, 22] width 6 height 6
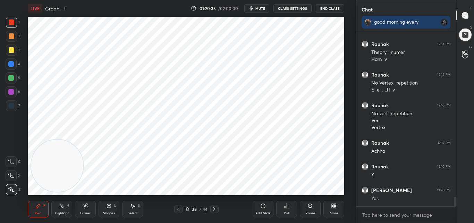
click at [11, 50] on div at bounding box center [12, 50] width 6 height 6
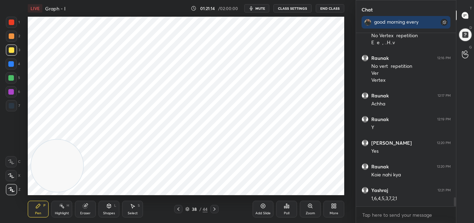
scroll to position [3081, 0]
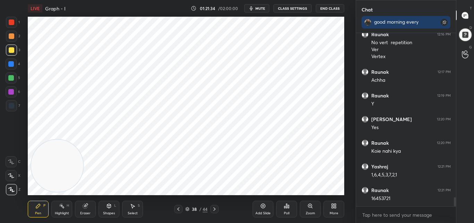
click at [13, 79] on div at bounding box center [11, 78] width 6 height 6
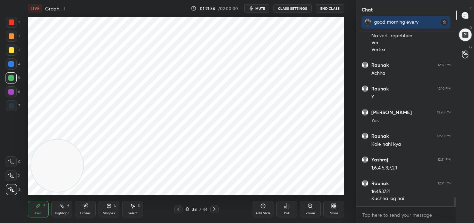
click at [10, 22] on div at bounding box center [12, 22] width 6 height 6
click at [11, 75] on div at bounding box center [11, 78] width 6 height 6
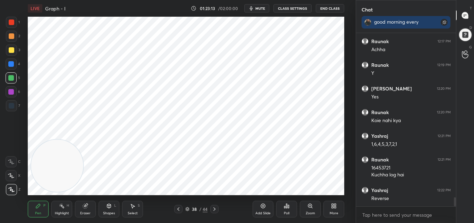
click at [214, 208] on icon at bounding box center [215, 209] width 6 height 6
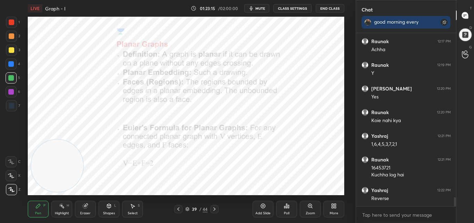
drag, startPoint x: 176, startPoint y: 207, endPoint x: 184, endPoint y: 206, distance: 8.0
click at [176, 207] on icon at bounding box center [179, 209] width 6 height 6
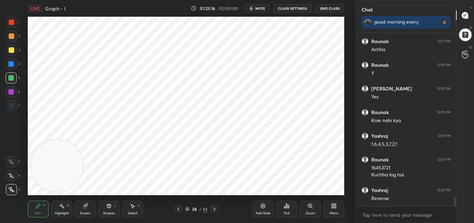
click at [260, 209] on div "Add Slide" at bounding box center [263, 208] width 21 height 17
click at [14, 20] on div at bounding box center [11, 22] width 11 height 11
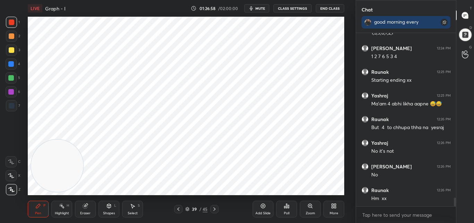
scroll to position [3337, 0]
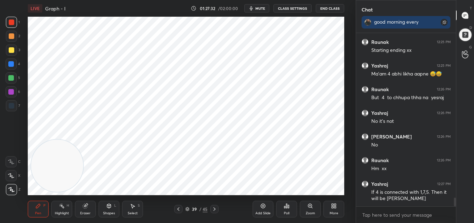
click at [217, 210] on icon at bounding box center [215, 209] width 6 height 6
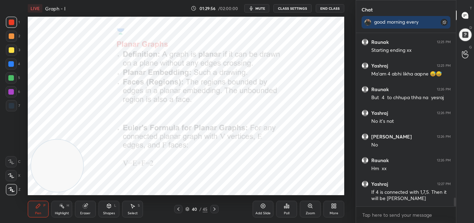
click at [215, 207] on icon at bounding box center [215, 209] width 6 height 6
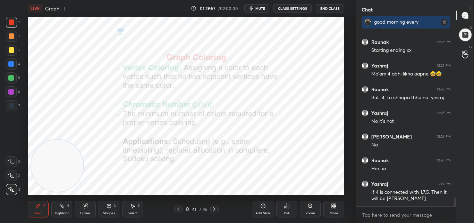
click at [181, 208] on icon at bounding box center [179, 209] width 6 height 6
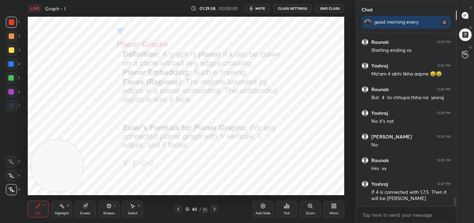
click at [262, 209] on div "Add Slide" at bounding box center [263, 208] width 21 height 17
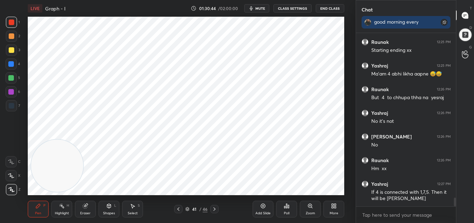
click at [84, 208] on div "Eraser" at bounding box center [85, 208] width 21 height 17
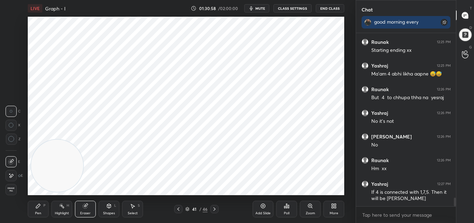
click at [40, 215] on div "Pen" at bounding box center [38, 212] width 6 height 3
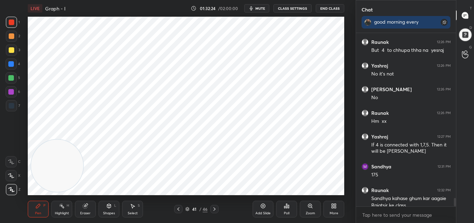
scroll to position [3391, 0]
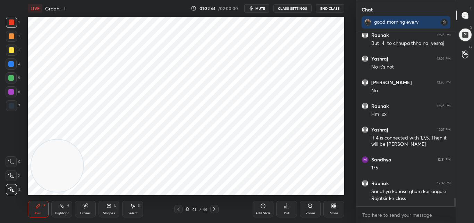
click at [287, 209] on div "Poll" at bounding box center [286, 208] width 21 height 17
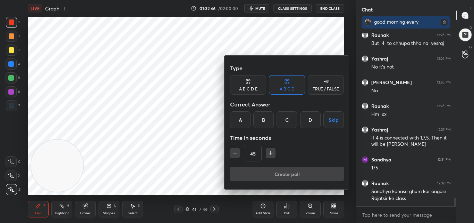
drag, startPoint x: 288, startPoint y: 119, endPoint x: 284, endPoint y: 161, distance: 42.2
click at [288, 118] on div "C" at bounding box center [287, 119] width 20 height 17
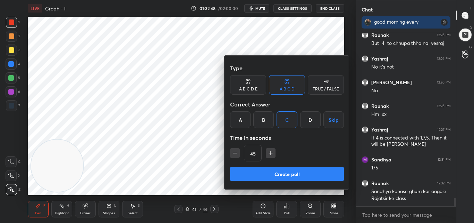
drag, startPoint x: 270, startPoint y: 151, endPoint x: 280, endPoint y: 162, distance: 14.7
click at [271, 151] on icon "button" at bounding box center [270, 152] width 7 height 7
type input "60"
click at [283, 174] on button "Create poll" at bounding box center [287, 174] width 114 height 14
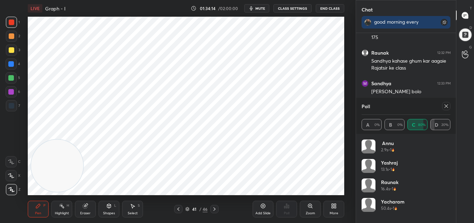
scroll to position [3528, 0]
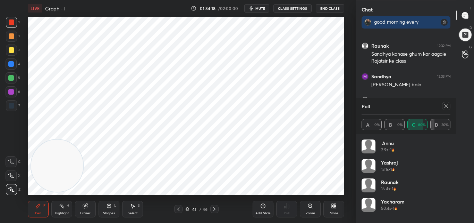
click at [446, 107] on icon at bounding box center [447, 106] width 6 height 6
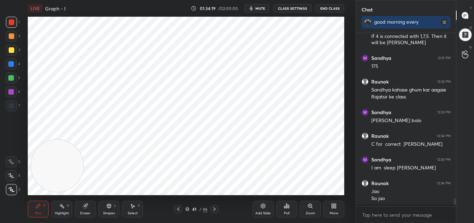
scroll to position [0, 0]
click at [15, 72] on div "1 2 3 4 5 6 7 C X Z C X Z E E Erase all H H" at bounding box center [11, 106] width 22 height 178
click at [13, 77] on div at bounding box center [11, 78] width 6 height 6
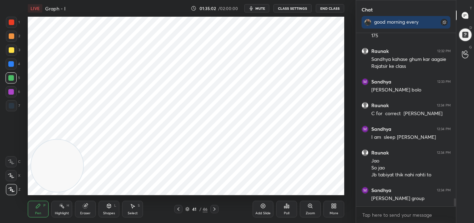
scroll to position [3547, 0]
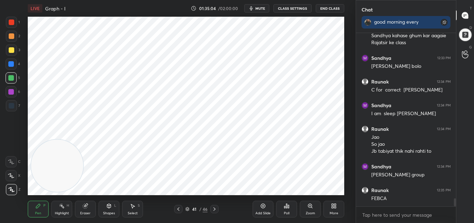
click at [214, 208] on icon at bounding box center [215, 209] width 6 height 6
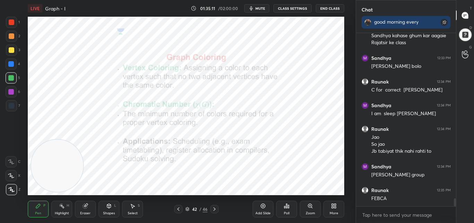
drag, startPoint x: 175, startPoint y: 206, endPoint x: 223, endPoint y: 203, distance: 47.3
click at [175, 207] on div at bounding box center [178, 209] width 8 height 8
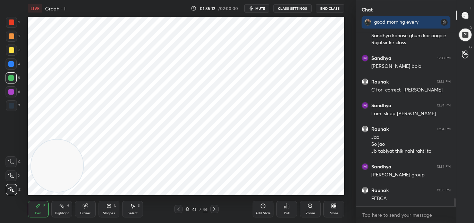
click at [268, 208] on div "Add Slide" at bounding box center [263, 208] width 21 height 17
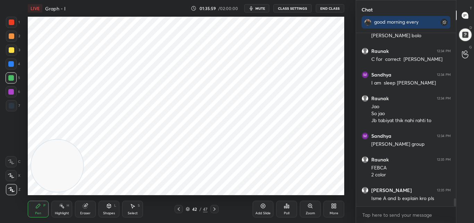
scroll to position [3607, 0]
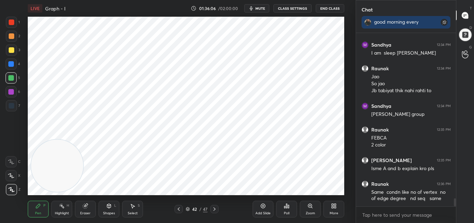
click at [11, 23] on div at bounding box center [12, 22] width 6 height 6
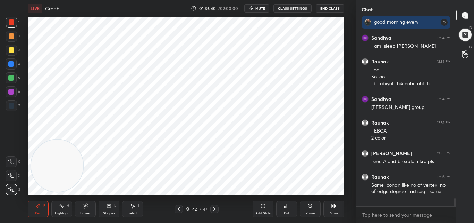
scroll to position [3621, 0]
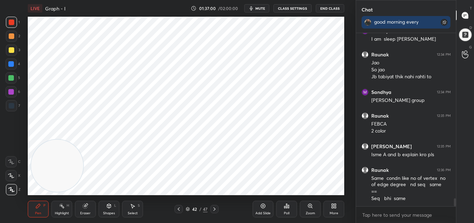
click at [266, 211] on div "Add Slide" at bounding box center [263, 212] width 15 height 3
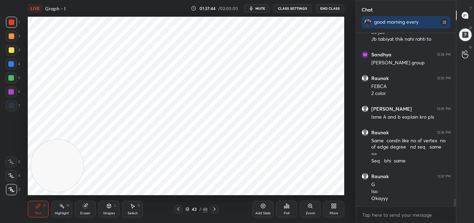
scroll to position [3682, 0]
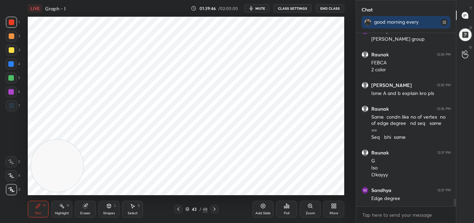
click at [289, 207] on icon at bounding box center [288, 206] width 1 height 3
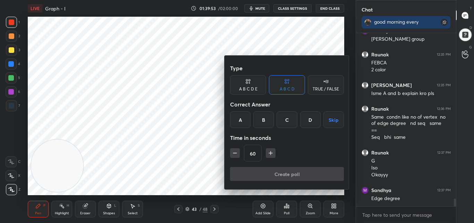
click at [247, 119] on div "A" at bounding box center [240, 119] width 20 height 17
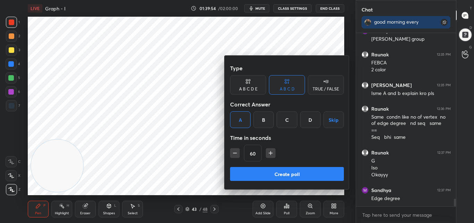
click at [299, 170] on button "Create poll" at bounding box center [287, 174] width 114 height 14
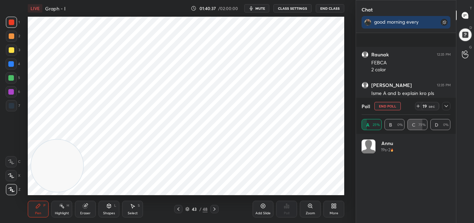
scroll to position [3742, 0]
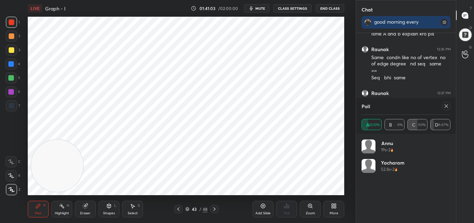
click at [447, 106] on icon at bounding box center [447, 106] width 6 height 6
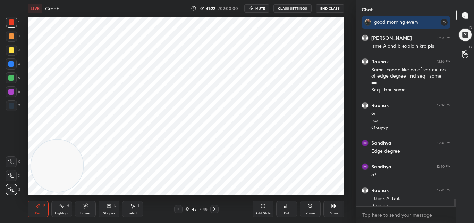
scroll to position [3736, 0]
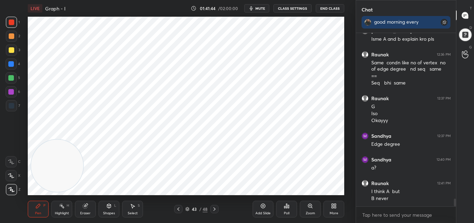
click at [10, 77] on div at bounding box center [11, 78] width 6 height 6
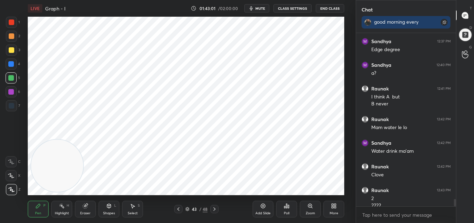
scroll to position [3838, 0]
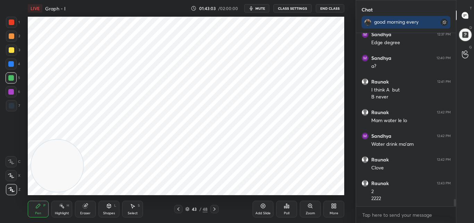
click at [81, 141] on div "Setting up your live class Poll for secs No correct answer Start poll" at bounding box center [186, 106] width 317 height 178
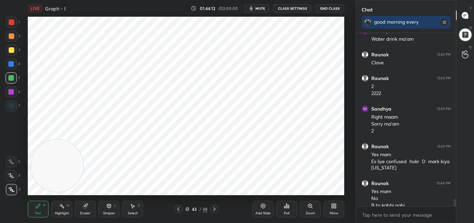
scroll to position [3950, 0]
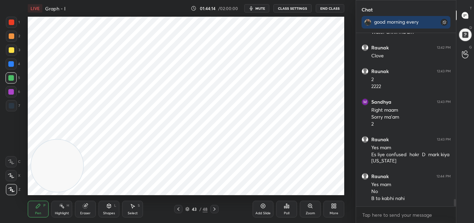
click at [216, 209] on icon at bounding box center [215, 209] width 6 height 6
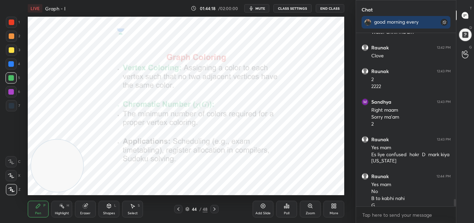
scroll to position [3957, 0]
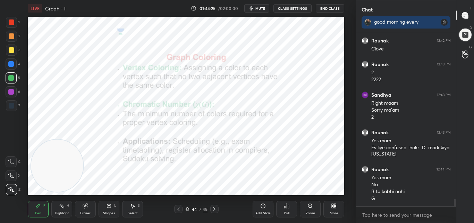
click at [13, 24] on div at bounding box center [12, 22] width 6 height 6
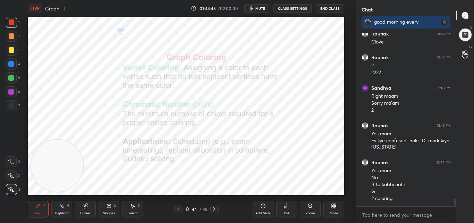
click at [13, 65] on div at bounding box center [11, 64] width 6 height 6
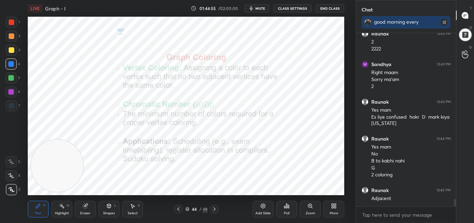
scroll to position [3994, 0]
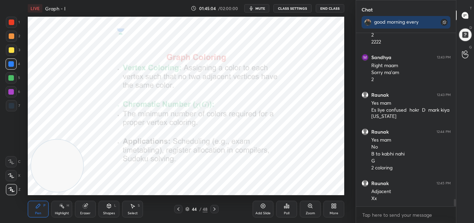
click at [10, 51] on div at bounding box center [12, 50] width 6 height 6
click at [11, 24] on div at bounding box center [12, 22] width 6 height 6
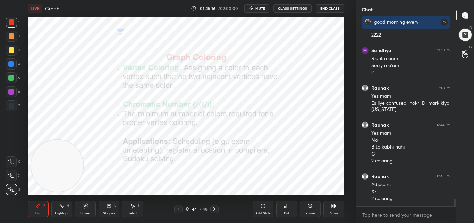
scroll to position [4008, 0]
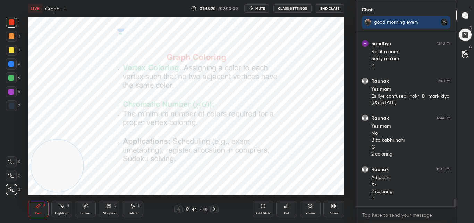
click at [42, 209] on div "Pen P" at bounding box center [38, 208] width 21 height 17
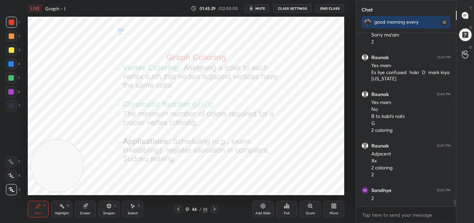
click at [215, 208] on icon at bounding box center [215, 209] width 6 height 6
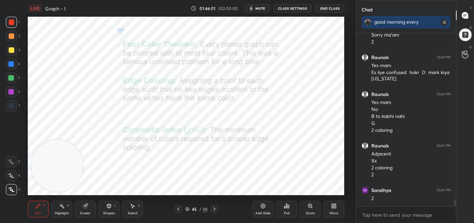
scroll to position [4055, 0]
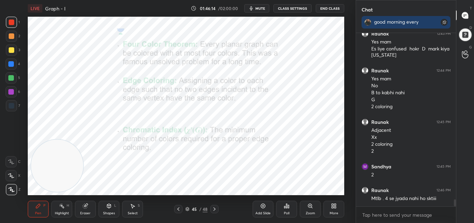
click at [12, 78] on div at bounding box center [11, 78] width 6 height 6
click at [12, 25] on div at bounding box center [11, 22] width 11 height 11
click at [11, 77] on div at bounding box center [11, 78] width 6 height 6
drag, startPoint x: 13, startPoint y: 50, endPoint x: 20, endPoint y: 52, distance: 7.2
click at [14, 50] on div at bounding box center [12, 50] width 6 height 6
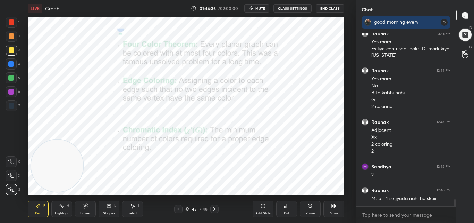
scroll to position [4062, 0]
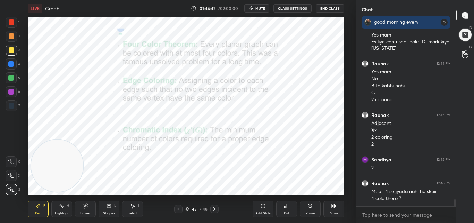
click at [11, 52] on div at bounding box center [12, 50] width 6 height 6
click at [11, 66] on div at bounding box center [11, 64] width 6 height 6
drag, startPoint x: 10, startPoint y: 23, endPoint x: 11, endPoint y: 28, distance: 4.6
click at [10, 24] on div at bounding box center [12, 22] width 6 height 6
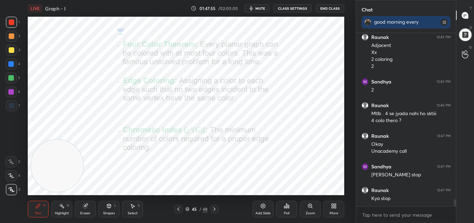
scroll to position [4164, 0]
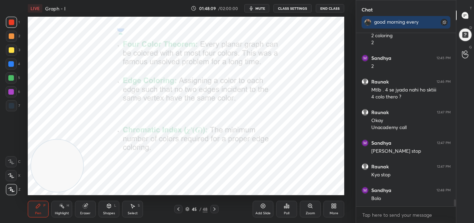
click at [217, 208] on icon at bounding box center [215, 209] width 6 height 6
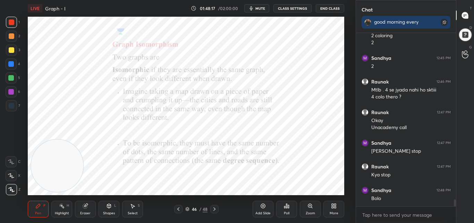
scroll to position [4193, 0]
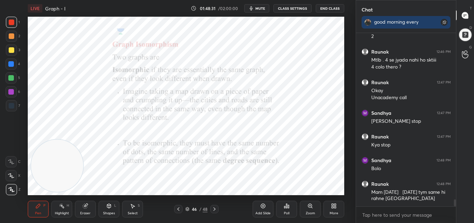
click at [212, 208] on div at bounding box center [214, 209] width 8 height 8
click at [40, 211] on div "Pen" at bounding box center [38, 212] width 6 height 3
click at [11, 75] on div at bounding box center [11, 78] width 6 height 6
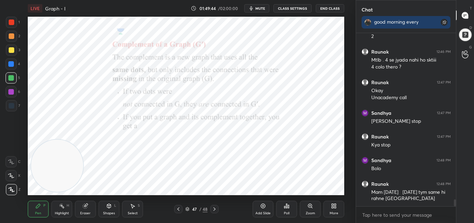
click at [216, 207] on icon at bounding box center [215, 209] width 6 height 6
click at [181, 208] on icon at bounding box center [179, 209] width 6 height 6
click at [213, 207] on icon at bounding box center [215, 209] width 6 height 6
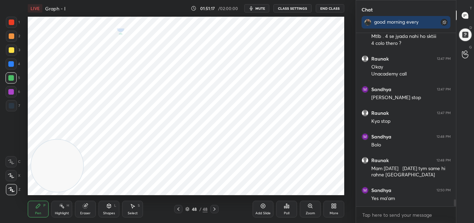
click at [85, 211] on div "Eraser" at bounding box center [85, 212] width 10 height 3
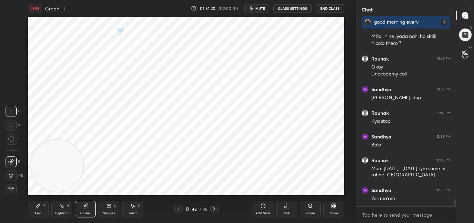
click at [40, 207] on icon at bounding box center [38, 206] width 6 height 6
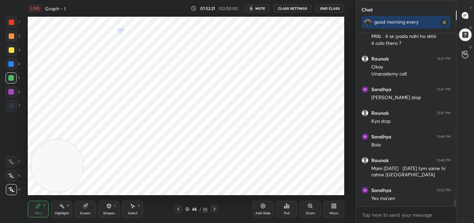
click at [216, 208] on icon at bounding box center [215, 209] width 6 height 6
click at [264, 207] on icon at bounding box center [263, 206] width 5 height 5
click at [84, 209] on div "Eraser" at bounding box center [85, 208] width 21 height 17
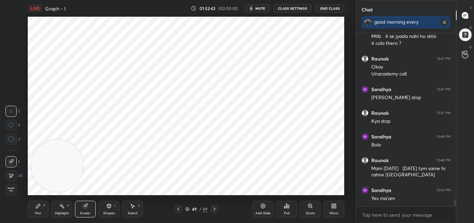
click at [40, 211] on div "Pen" at bounding box center [38, 212] width 6 height 3
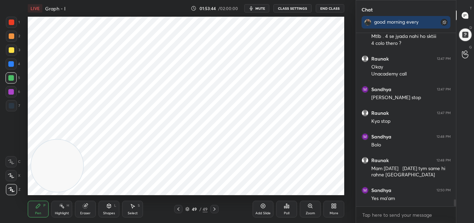
click at [291, 207] on div "Poll" at bounding box center [286, 208] width 21 height 17
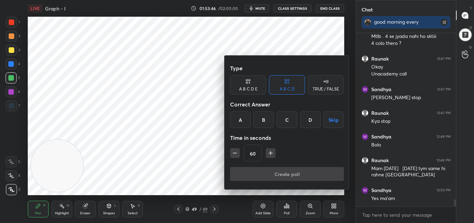
click at [311, 121] on div "D" at bounding box center [310, 119] width 20 height 17
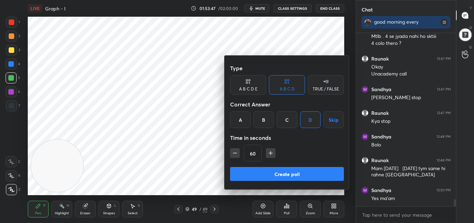
click at [293, 171] on button "Create poll" at bounding box center [287, 174] width 114 height 14
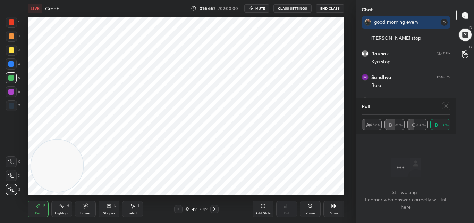
scroll to position [4300, 0]
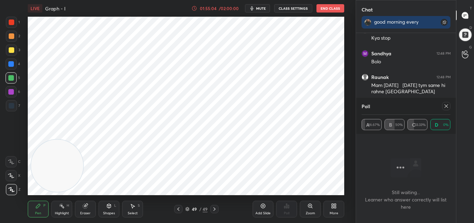
click at [232, 9] on div "/ 02:00:00" at bounding box center [229, 8] width 22 height 4
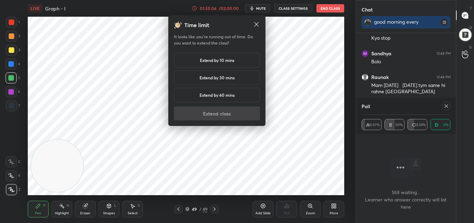
click at [234, 59] on h5 "Extend by 10 mins" at bounding box center [217, 60] width 34 height 6
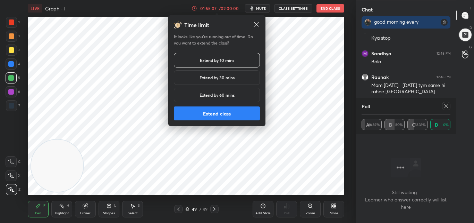
click at [239, 114] on button "Extend class" at bounding box center [217, 113] width 86 height 14
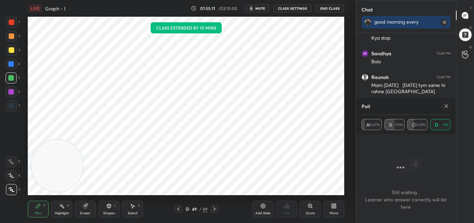
click at [450, 105] on div at bounding box center [446, 106] width 8 height 8
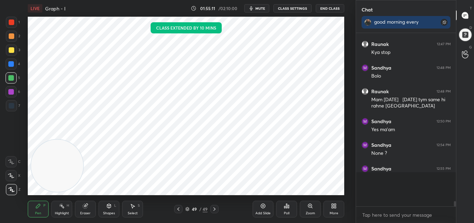
scroll to position [2, 2]
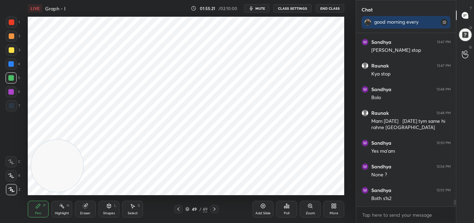
click at [177, 210] on icon at bounding box center [179, 209] width 6 height 6
click at [11, 24] on div at bounding box center [12, 22] width 6 height 6
click at [83, 209] on div "Eraser" at bounding box center [85, 208] width 21 height 17
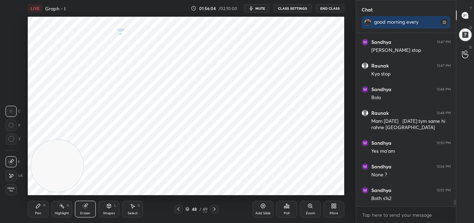
click at [36, 207] on icon at bounding box center [38, 206] width 6 height 6
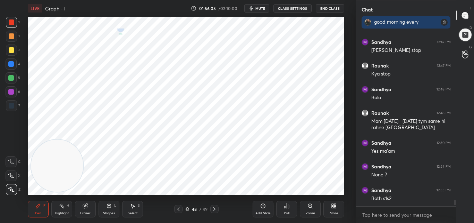
click at [214, 210] on icon at bounding box center [215, 209] width 6 height 6
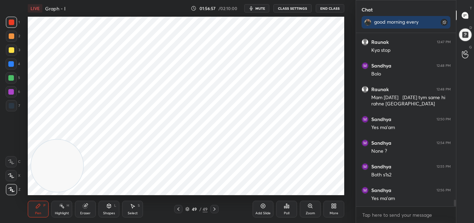
scroll to position [4312, 0]
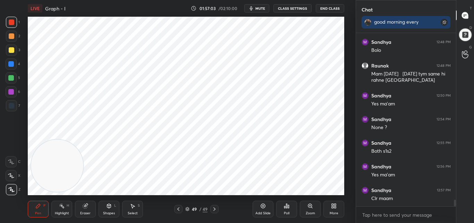
click at [264, 206] on icon at bounding box center [263, 206] width 2 height 2
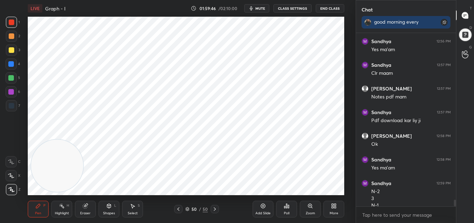
scroll to position [4444, 0]
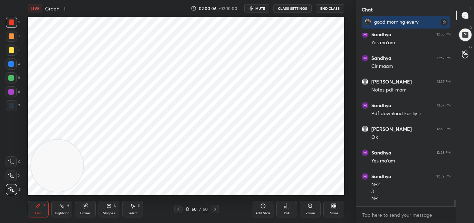
click at [269, 204] on div "Add Slide" at bounding box center [263, 208] width 21 height 17
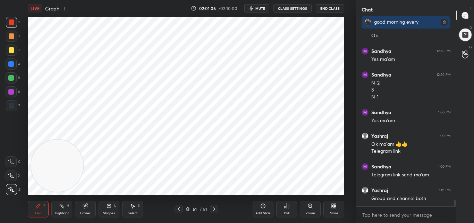
scroll to position [4569, 0]
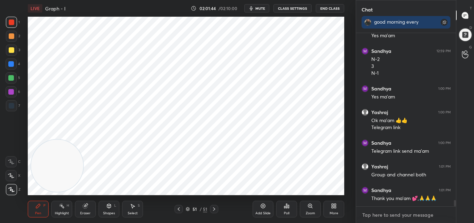
click at [369, 210] on textarea at bounding box center [406, 214] width 89 height 11
paste textarea "[URL][DOMAIN_NAME]"
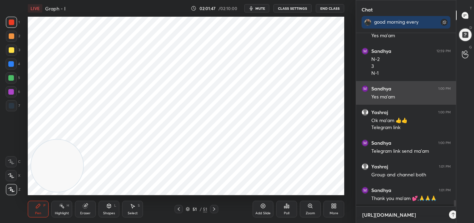
scroll to position [113, 98]
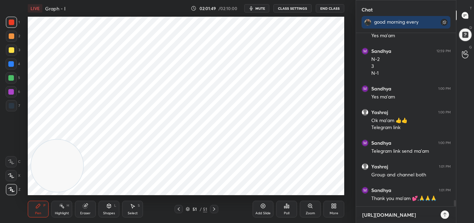
type textarea "[URL][DOMAIN_NAME]"
click at [444, 211] on div at bounding box center [445, 214] width 8 height 8
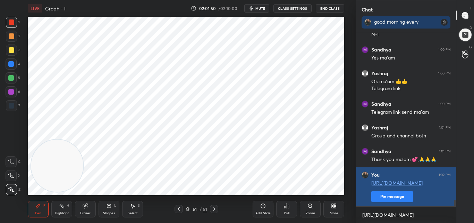
click at [391, 195] on button "Pin message" at bounding box center [393, 196] width 42 height 11
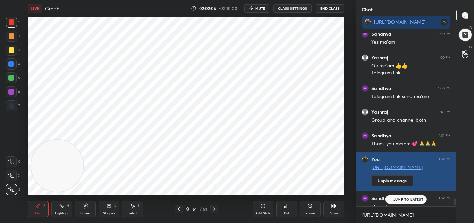
scroll to position [4631, 0]
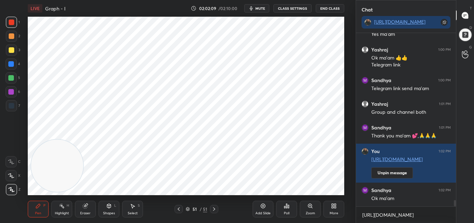
click at [336, 9] on button "End Class" at bounding box center [330, 8] width 28 height 8
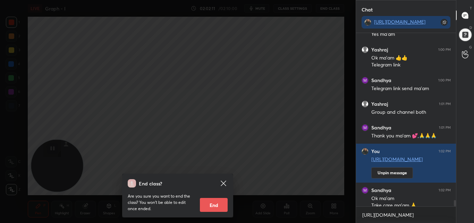
scroll to position [4638, 0]
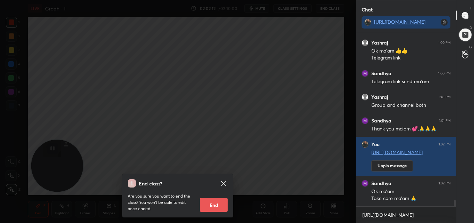
click at [217, 205] on button "End" at bounding box center [214, 205] width 28 height 14
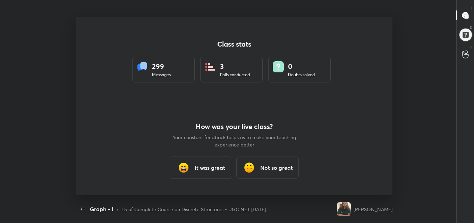
scroll to position [2, 0]
click at [215, 168] on h3 "It was great" at bounding box center [210, 167] width 31 height 8
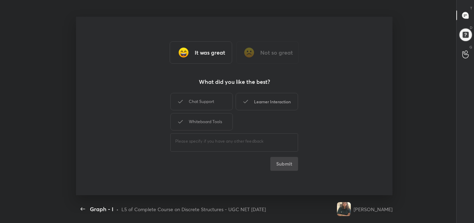
click at [279, 100] on div "Learner Interaction" at bounding box center [267, 101] width 63 height 17
click at [289, 163] on button "Submit" at bounding box center [285, 164] width 28 height 14
